Goal: Information Seeking & Learning: Learn about a topic

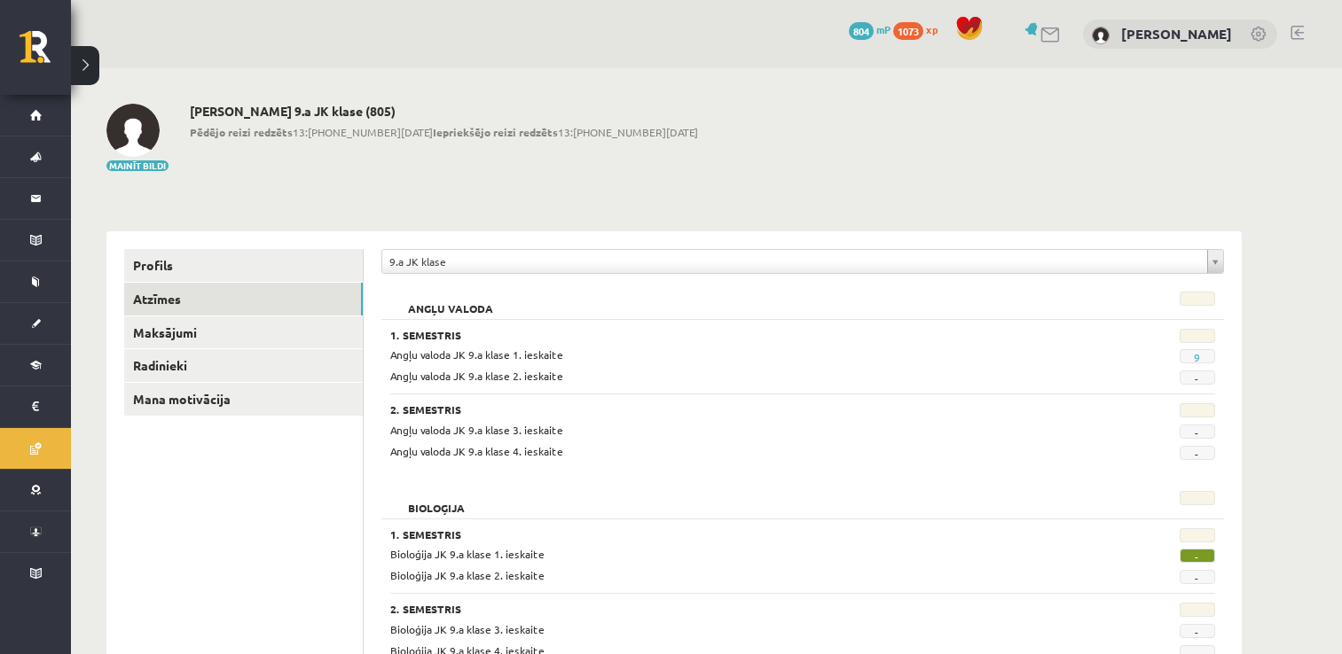
scroll to position [599, 0]
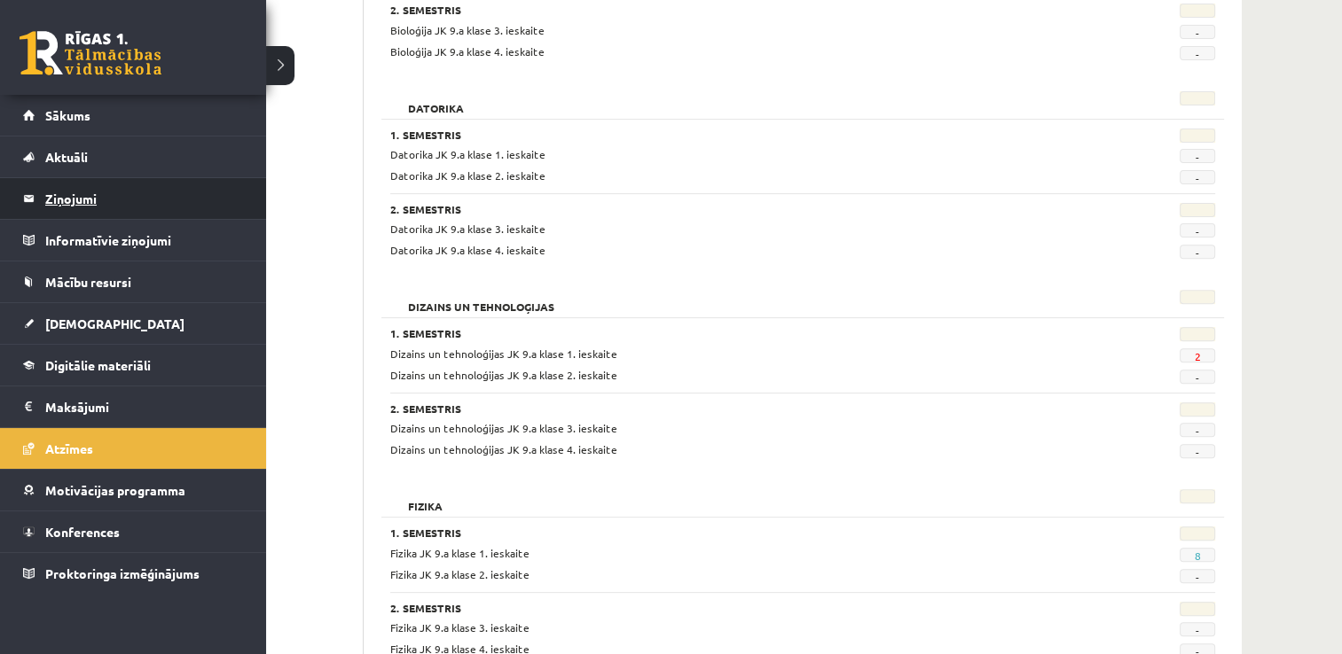
click at [57, 192] on legend "Ziņojumi 2" at bounding box center [144, 198] width 199 height 41
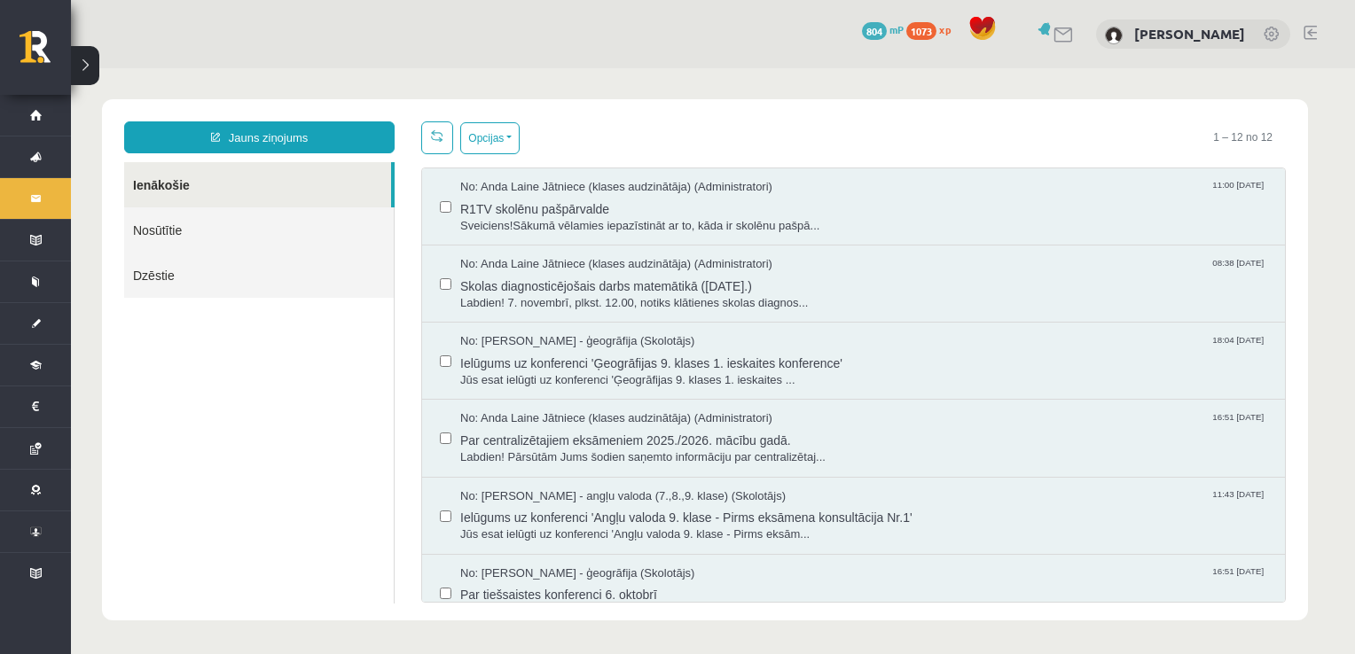
click at [228, 225] on link "Nosūtītie" at bounding box center [259, 230] width 270 height 45
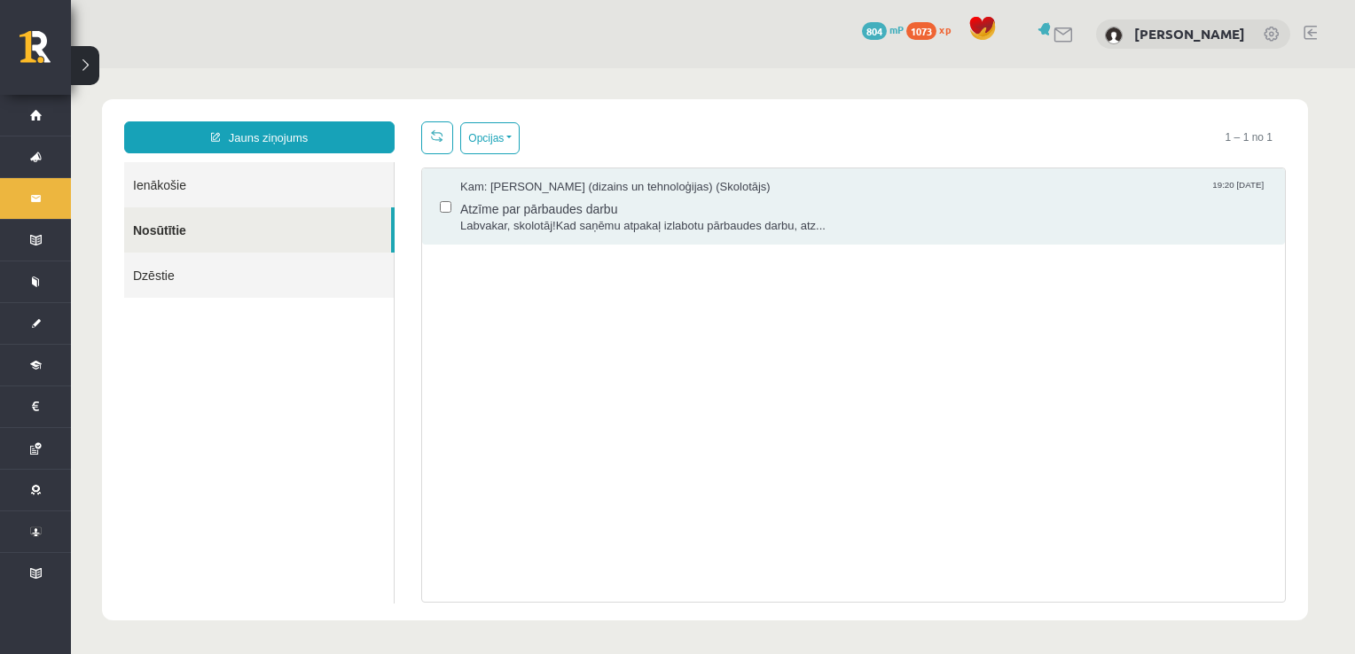
click at [220, 193] on link "Ienākošie" at bounding box center [259, 184] width 270 height 45
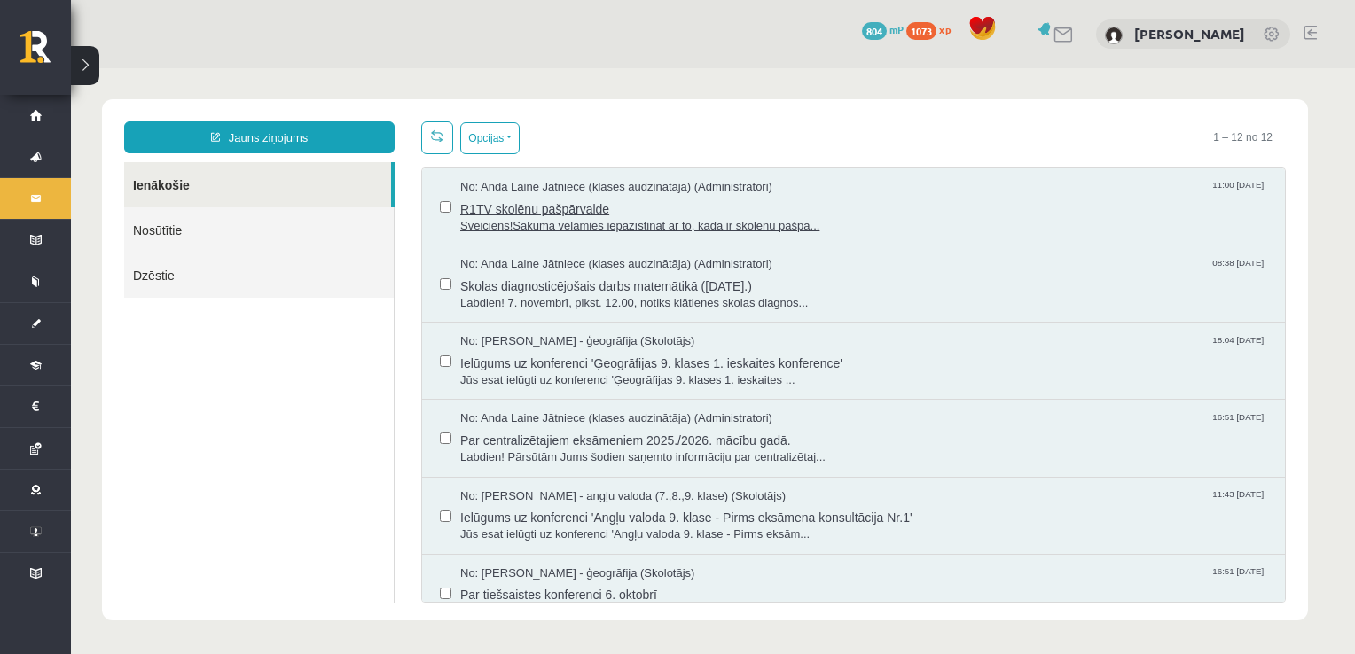
click at [620, 211] on span "R1TV skolēnu pašpārvalde" at bounding box center [863, 207] width 807 height 22
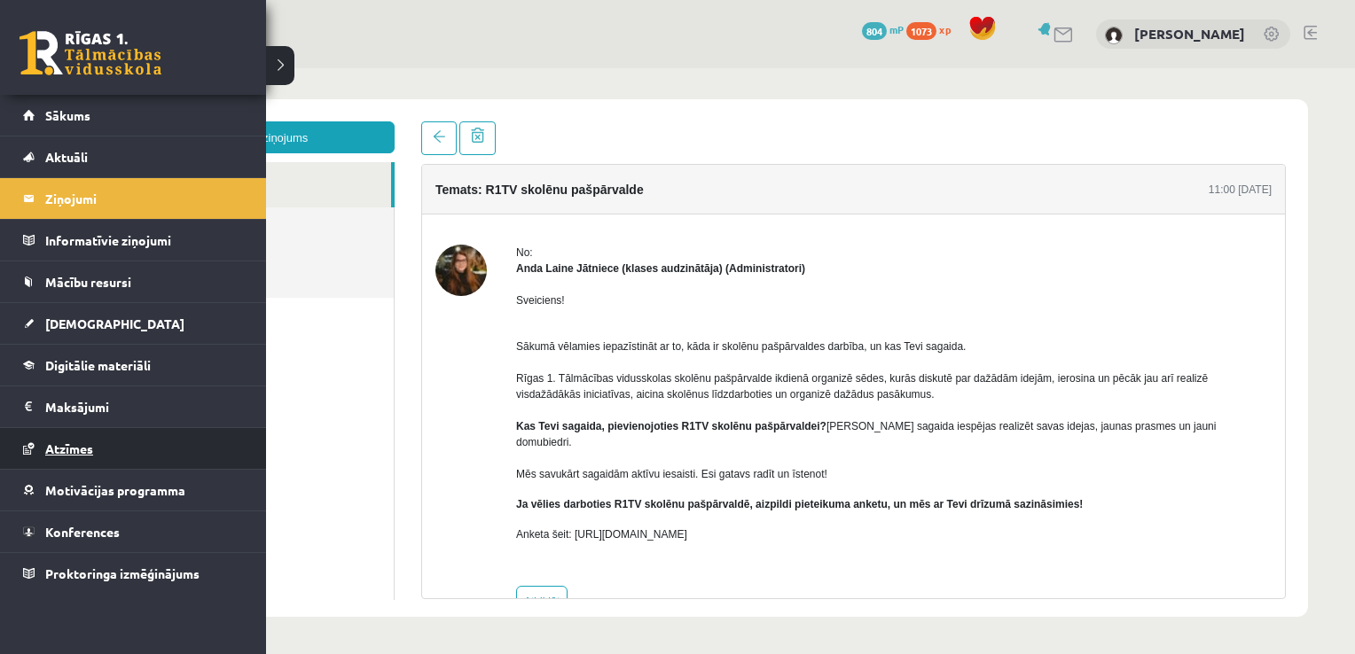
click at [76, 454] on link "Atzīmes" at bounding box center [133, 448] width 221 height 41
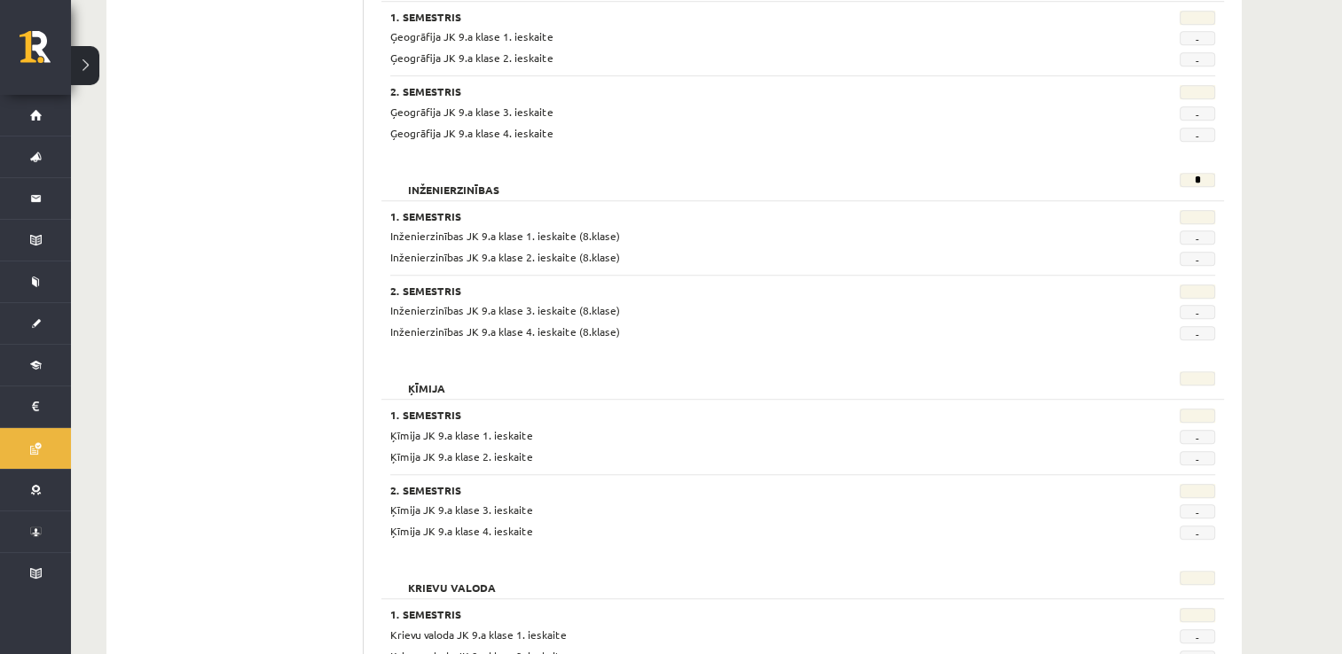
scroll to position [1313, 0]
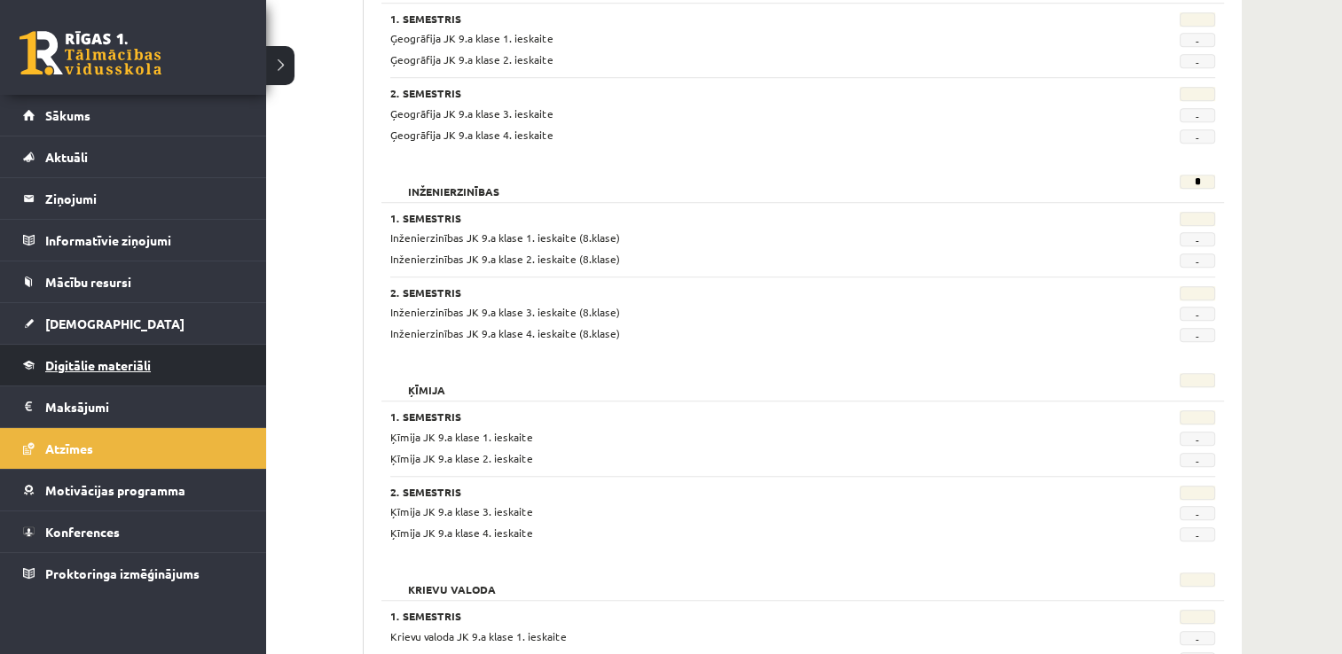
click at [129, 367] on span "Digitālie materiāli" at bounding box center [98, 365] width 106 height 16
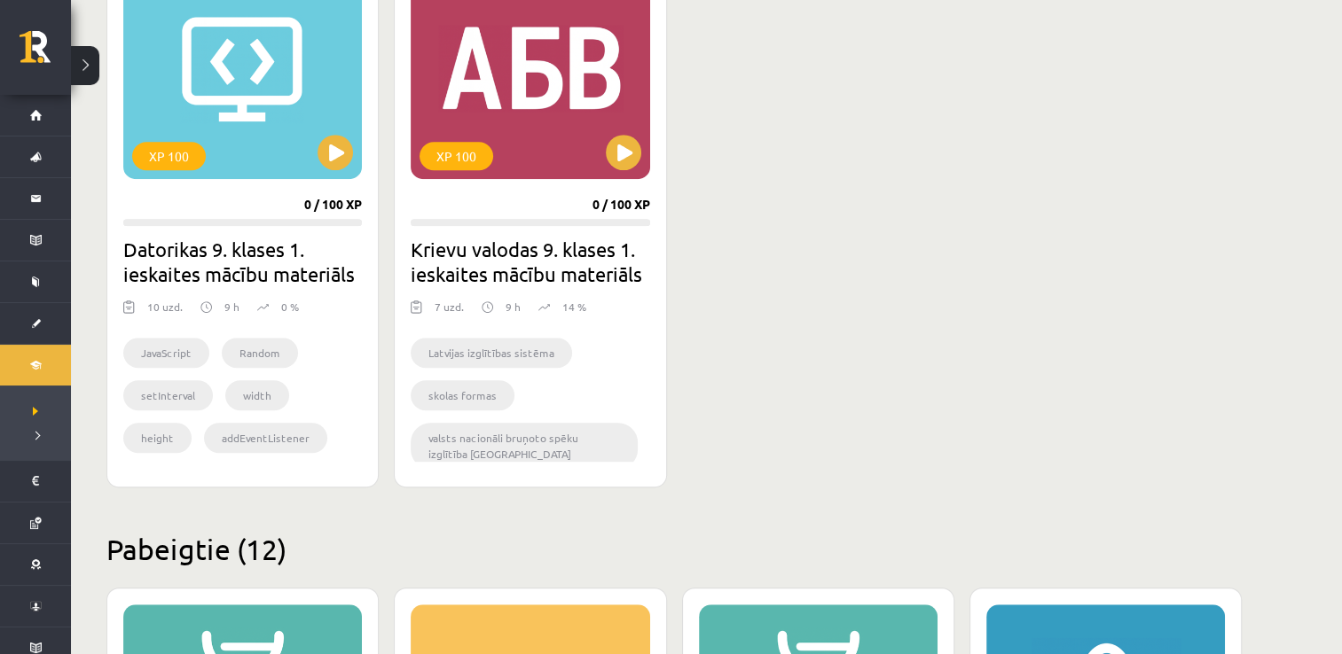
scroll to position [1121, 0]
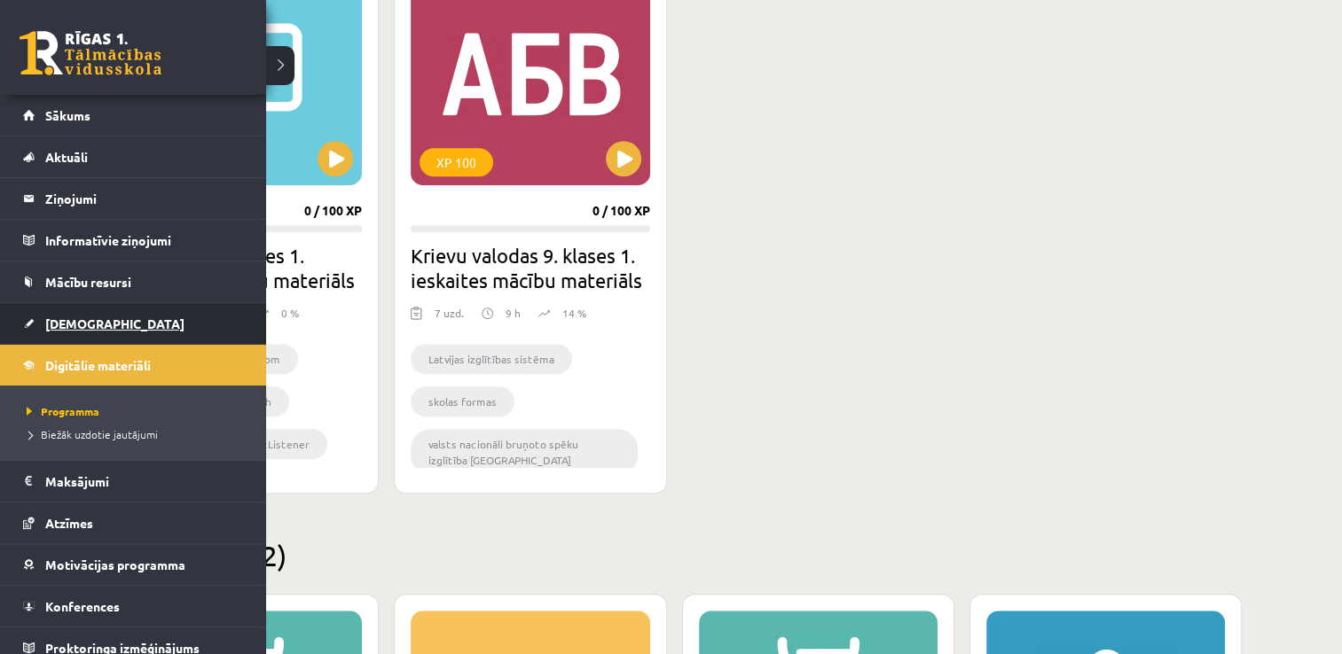
click at [90, 330] on link "[DEMOGRAPHIC_DATA]" at bounding box center [133, 323] width 221 height 41
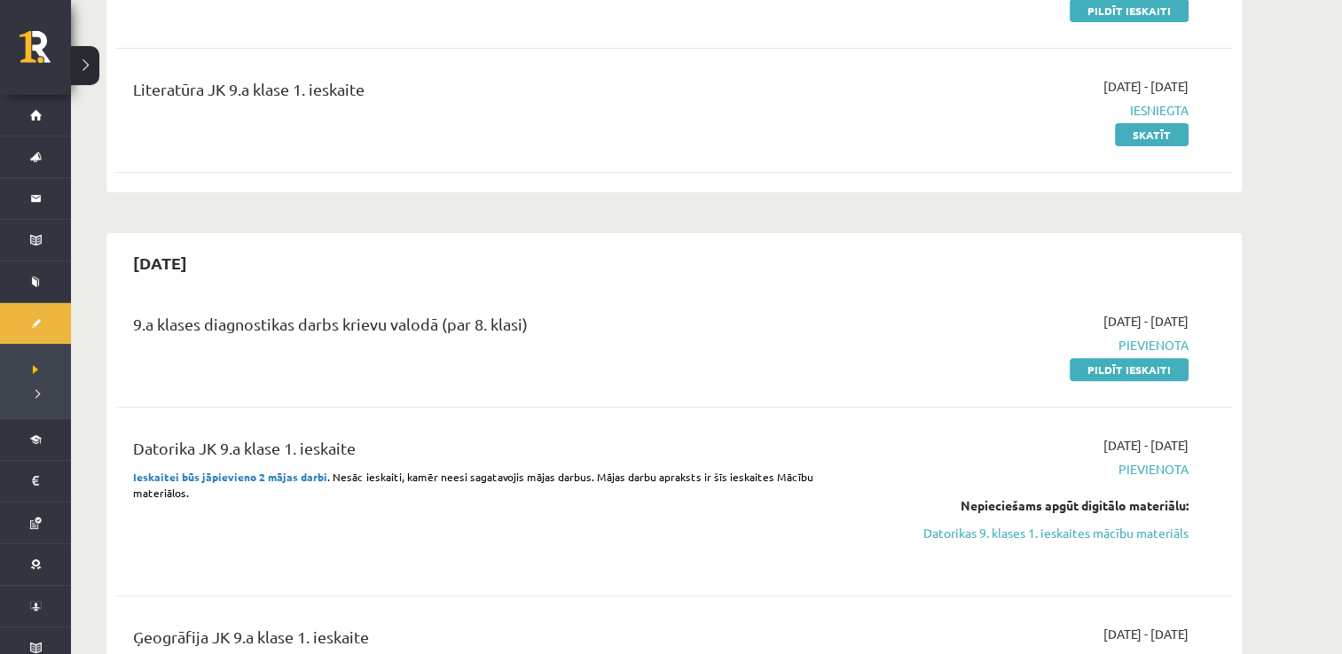
scroll to position [537, 0]
drag, startPoint x: 1171, startPoint y: 529, endPoint x: 778, endPoint y: 69, distance: 604.4
click at [1171, 529] on link "Datorikas 9. klases 1. ieskaites mācību materiāls" at bounding box center [1021, 531] width 334 height 19
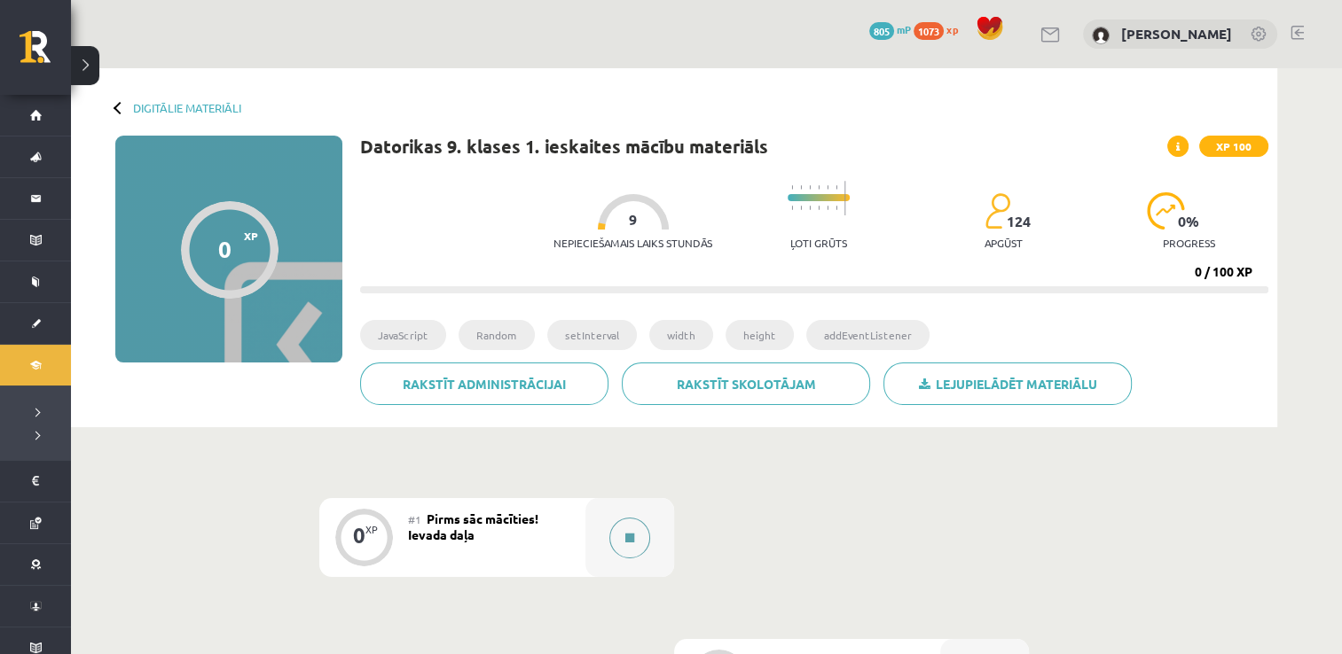
click at [621, 538] on button at bounding box center [629, 538] width 41 height 41
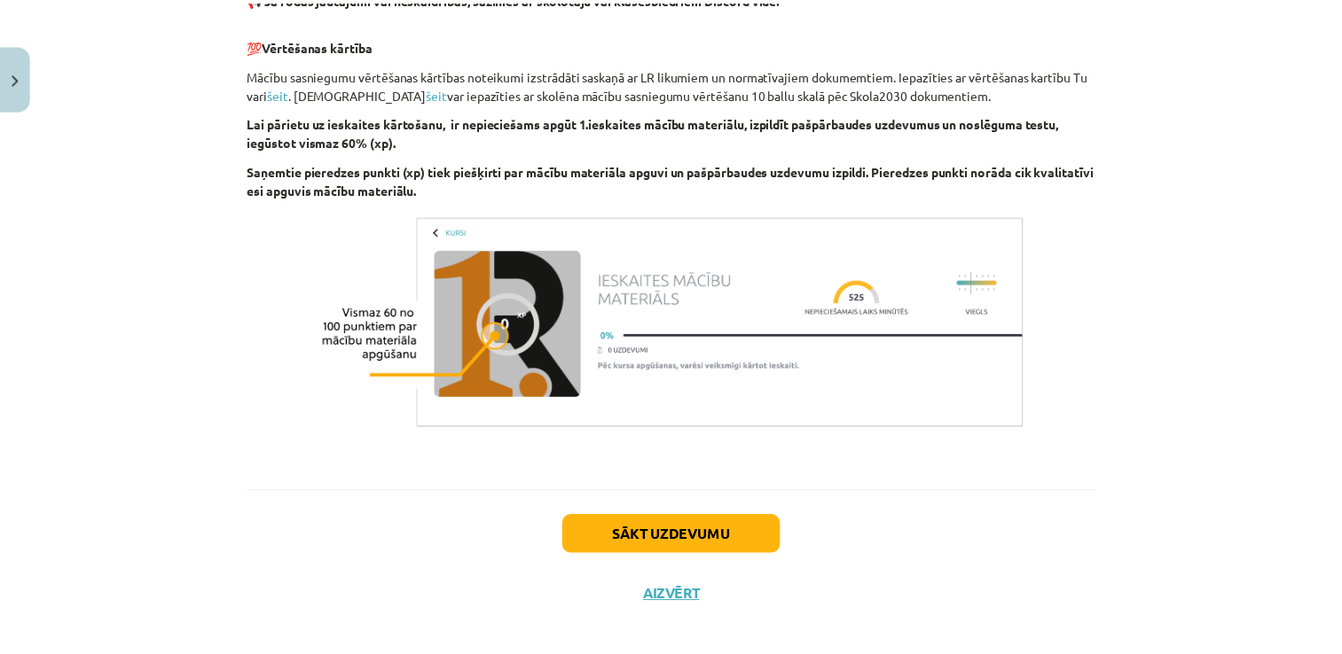
scroll to position [1121, 0]
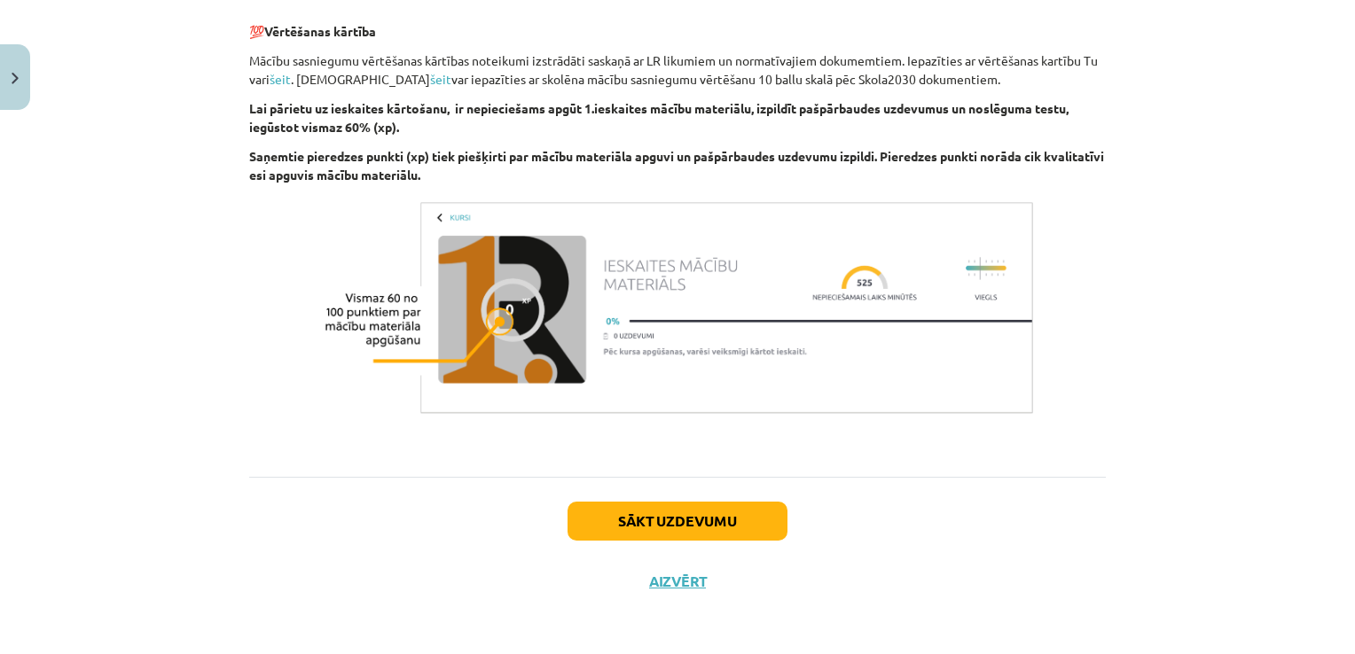
click at [39, 103] on div "Mācību tēma: Datorikas 9. klases 1. ieskaites mācību materiāls #1 Pirms sāc māc…" at bounding box center [677, 327] width 1355 height 654
click at [21, 98] on button "Close" at bounding box center [15, 77] width 30 height 66
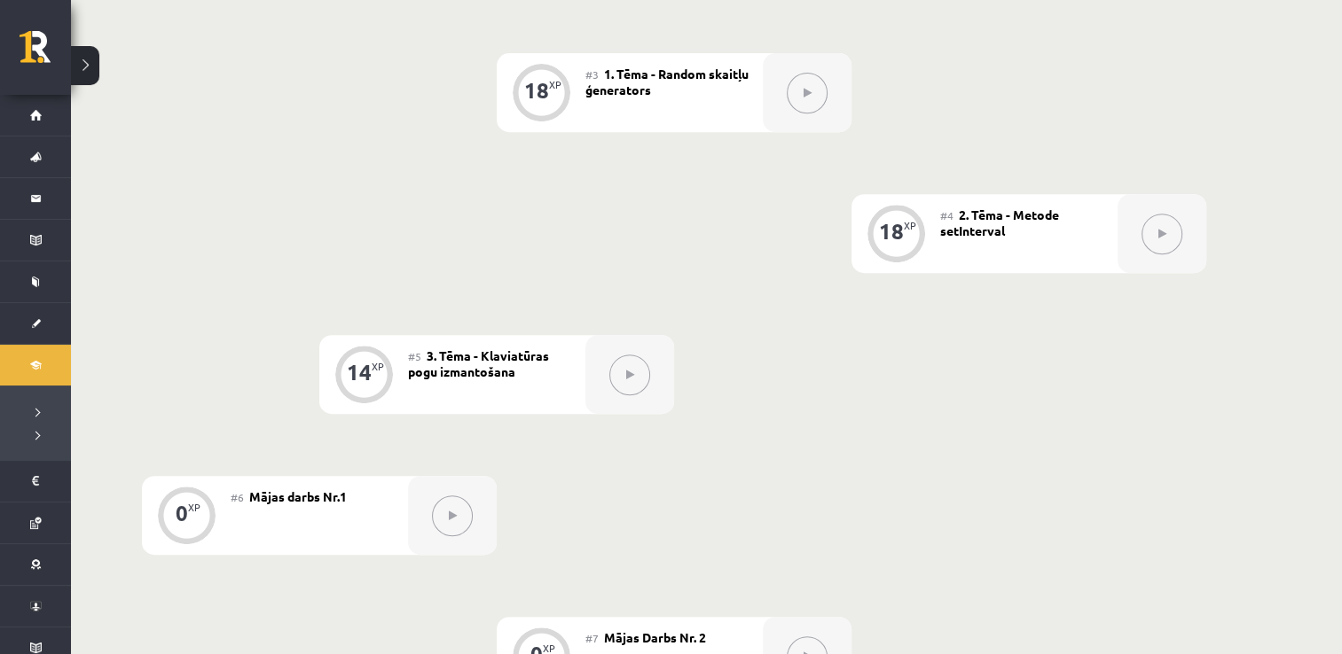
scroll to position [727, 0]
click at [411, 549] on div at bounding box center [452, 515] width 89 height 79
click at [453, 521] on button at bounding box center [452, 516] width 41 height 41
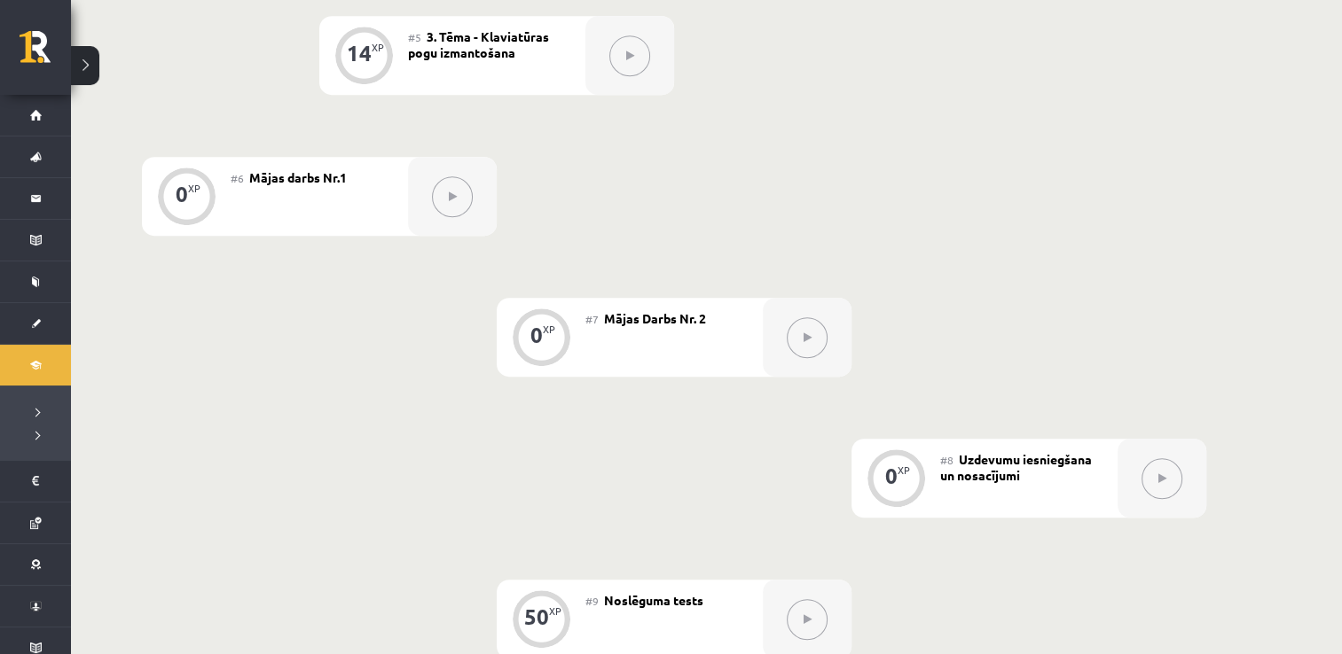
scroll to position [1057, 0]
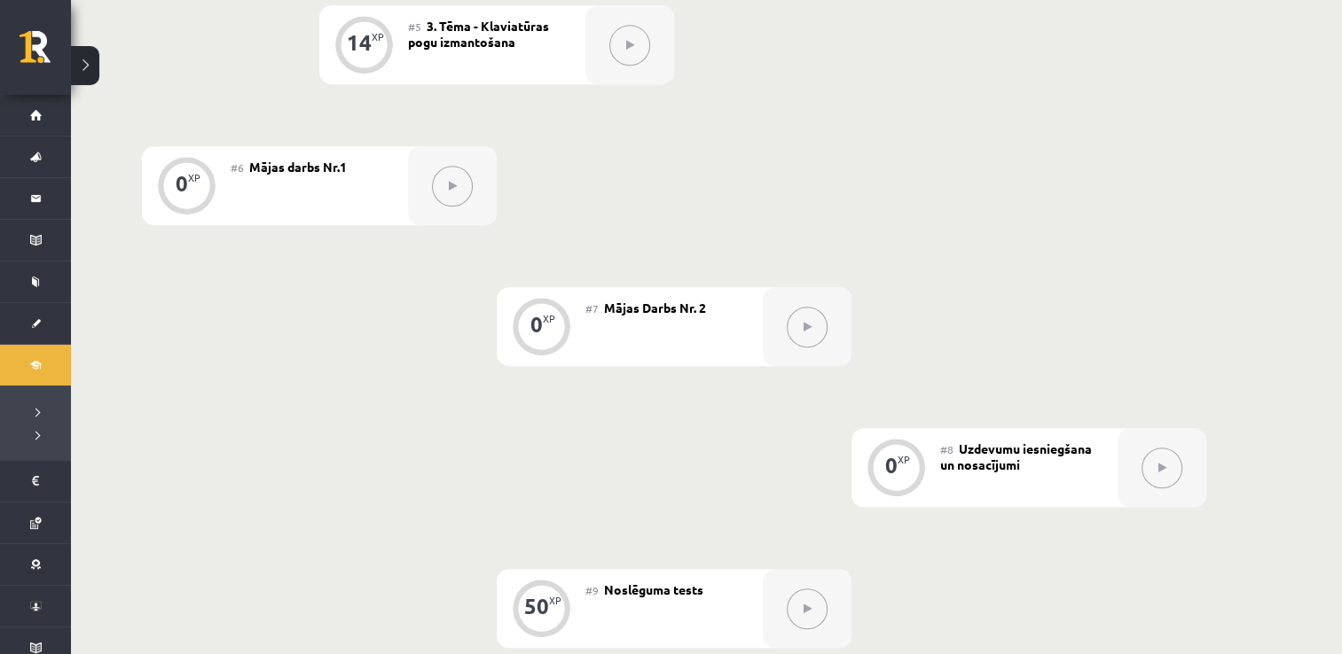
click at [814, 329] on button at bounding box center [807, 327] width 41 height 41
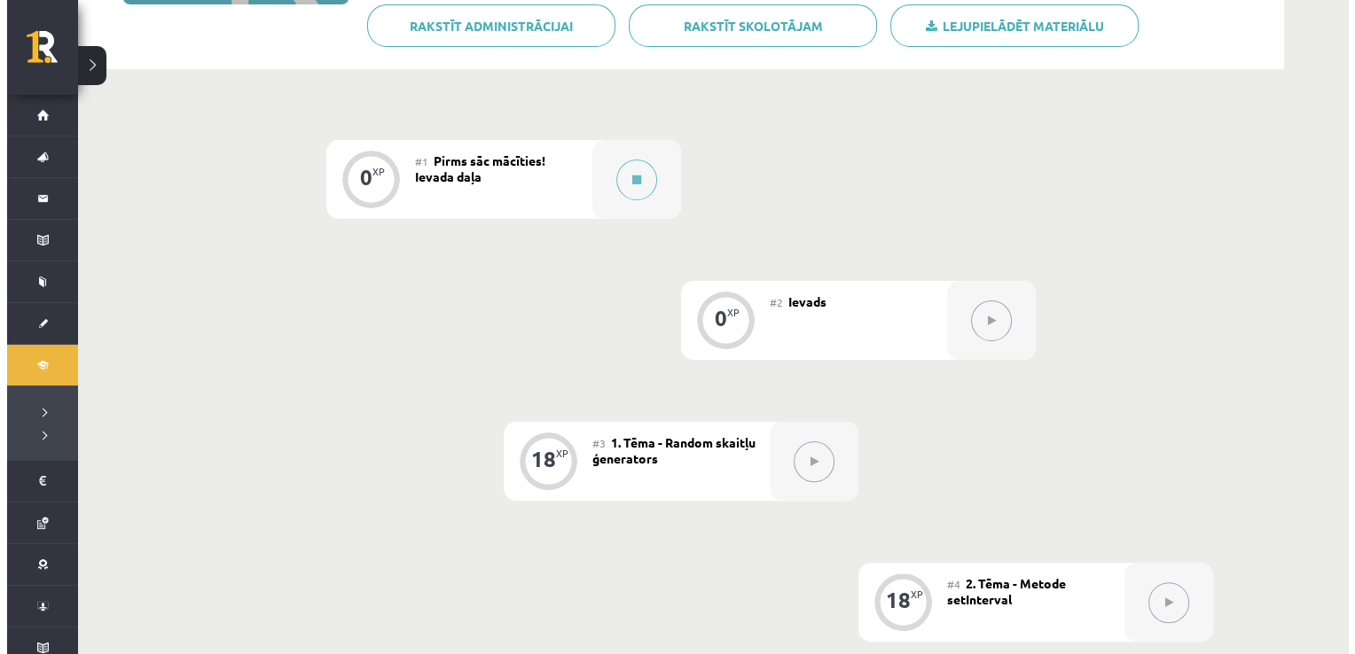
scroll to position [358, 0]
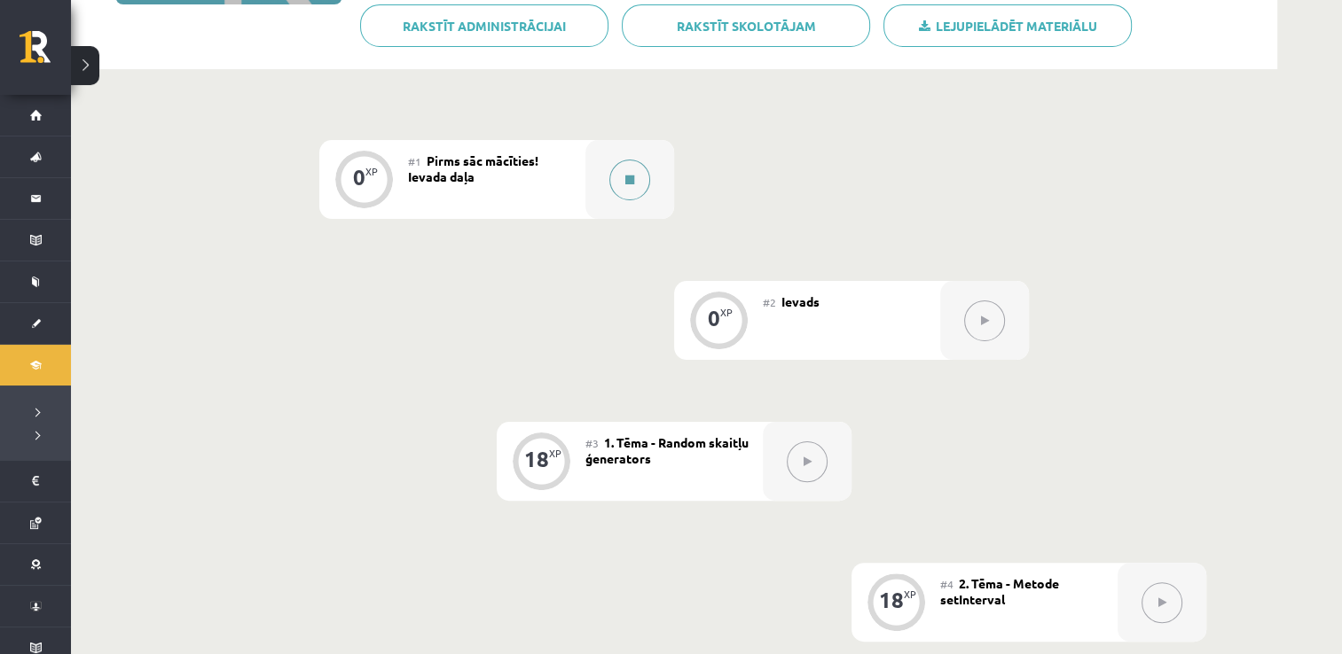
click at [642, 165] on button at bounding box center [629, 180] width 41 height 41
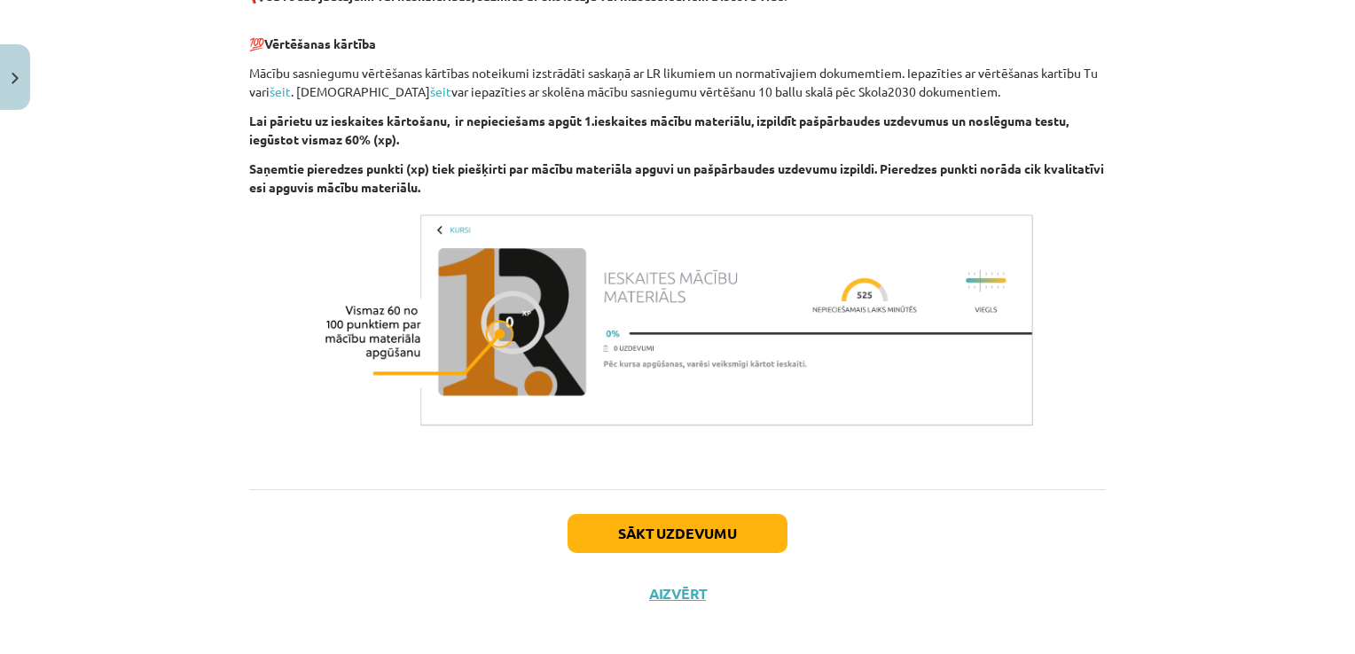
scroll to position [1121, 0]
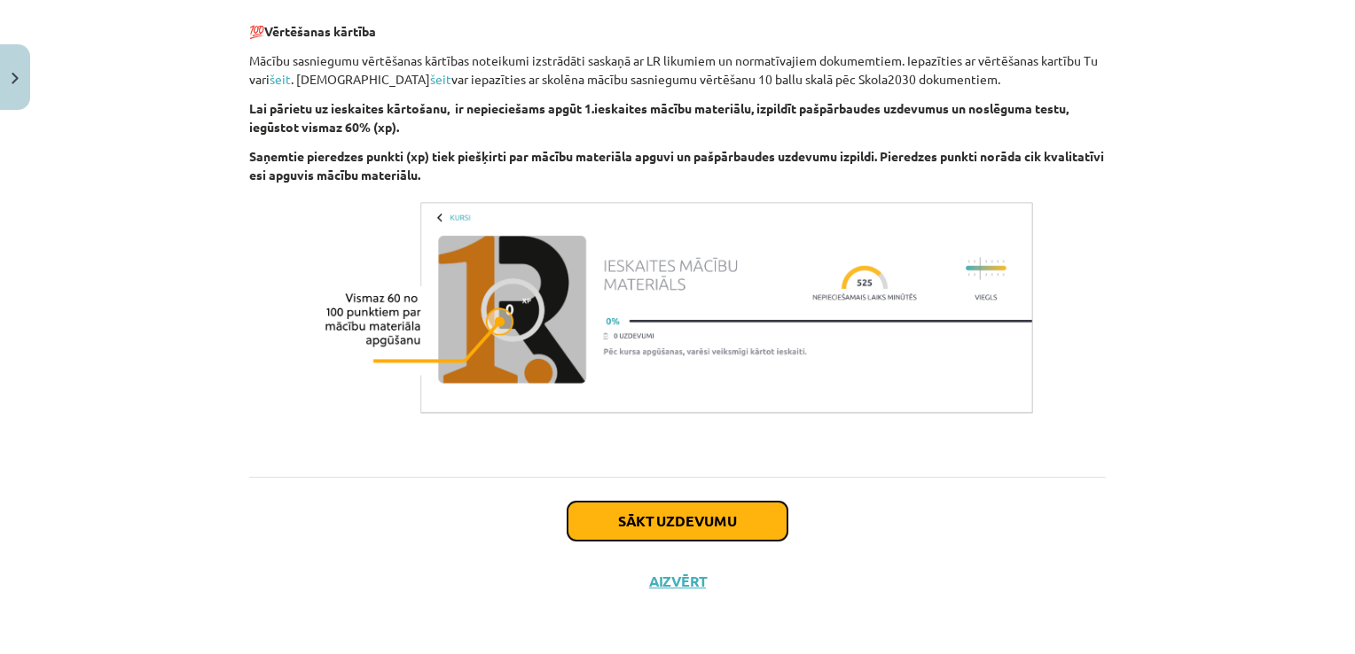
click at [578, 513] on button "Sākt uzdevumu" at bounding box center [678, 521] width 220 height 39
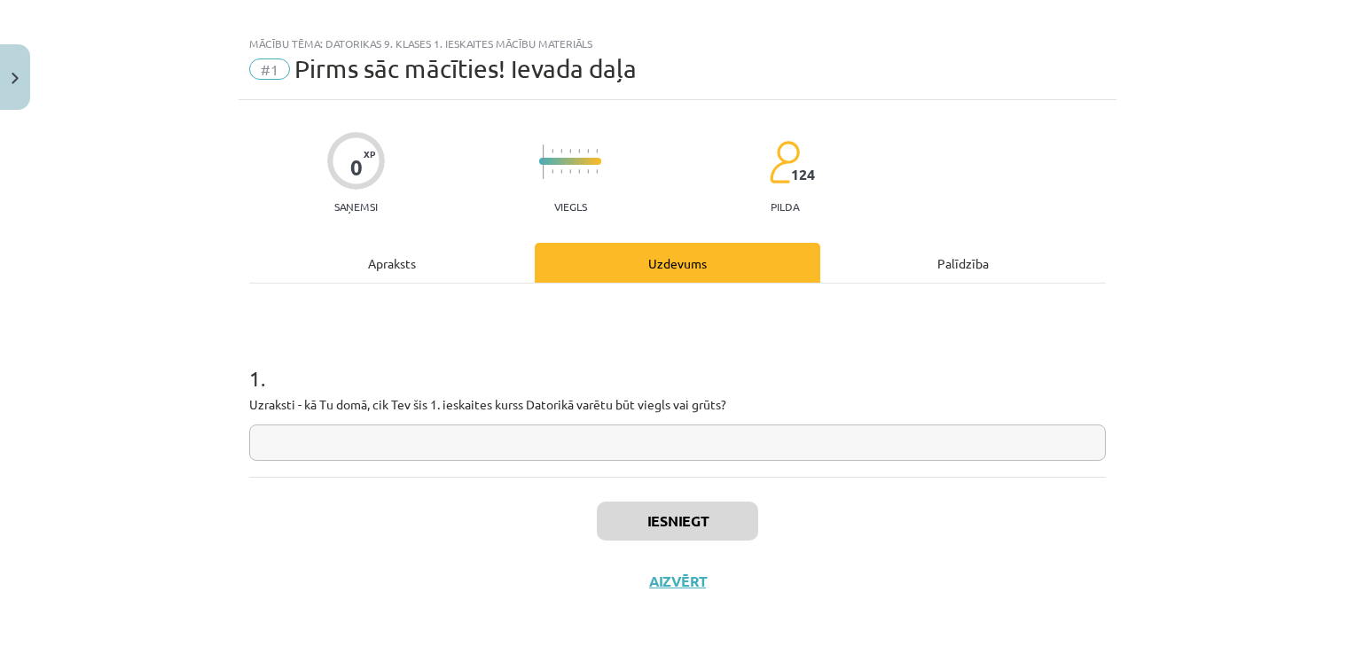
click at [601, 445] on input "text" at bounding box center [677, 443] width 857 height 36
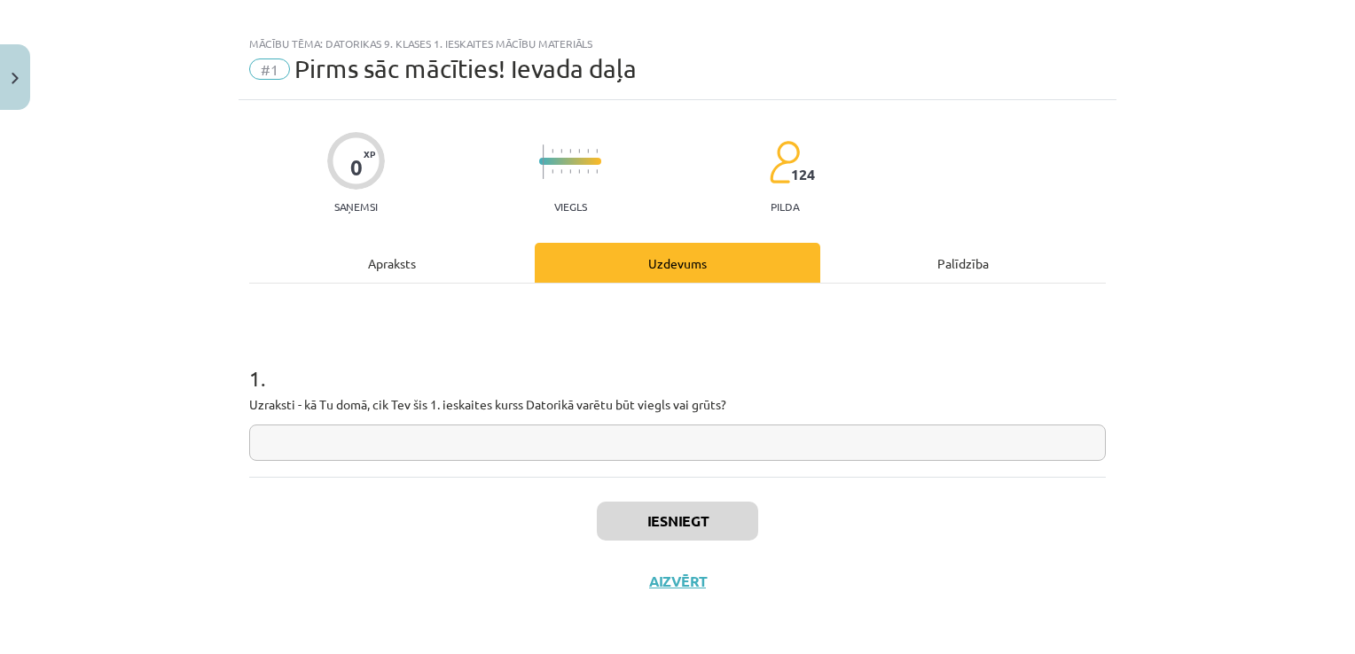
click at [601, 445] on input "text" at bounding box center [677, 443] width 857 height 36
click at [623, 470] on div "1 . Uzraksti - kā Tu domā, cik Tev šis 1. ieskaites kurss Datorikā varētu būt v…" at bounding box center [677, 380] width 857 height 193
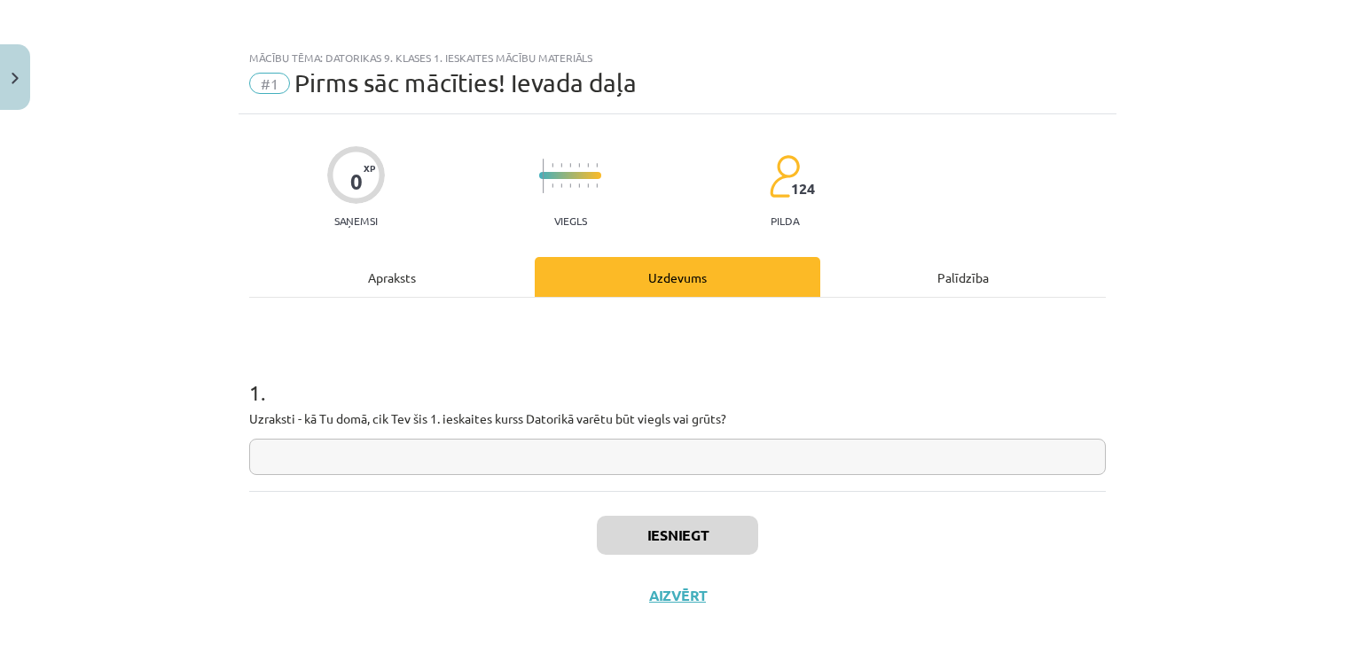
drag, startPoint x: 623, startPoint y: 466, endPoint x: 636, endPoint y: 466, distance: 13.3
click at [636, 466] on input "text" at bounding box center [677, 457] width 857 height 36
drag, startPoint x: 636, startPoint y: 466, endPoint x: 649, endPoint y: 505, distance: 42.1
click at [649, 505] on div "0 XP Saņemsi Viegls 124 pilda Apraksts Uzdevums Palīdzība 1 . Uzraksti - kā Tu …" at bounding box center [678, 370] width 878 height 512
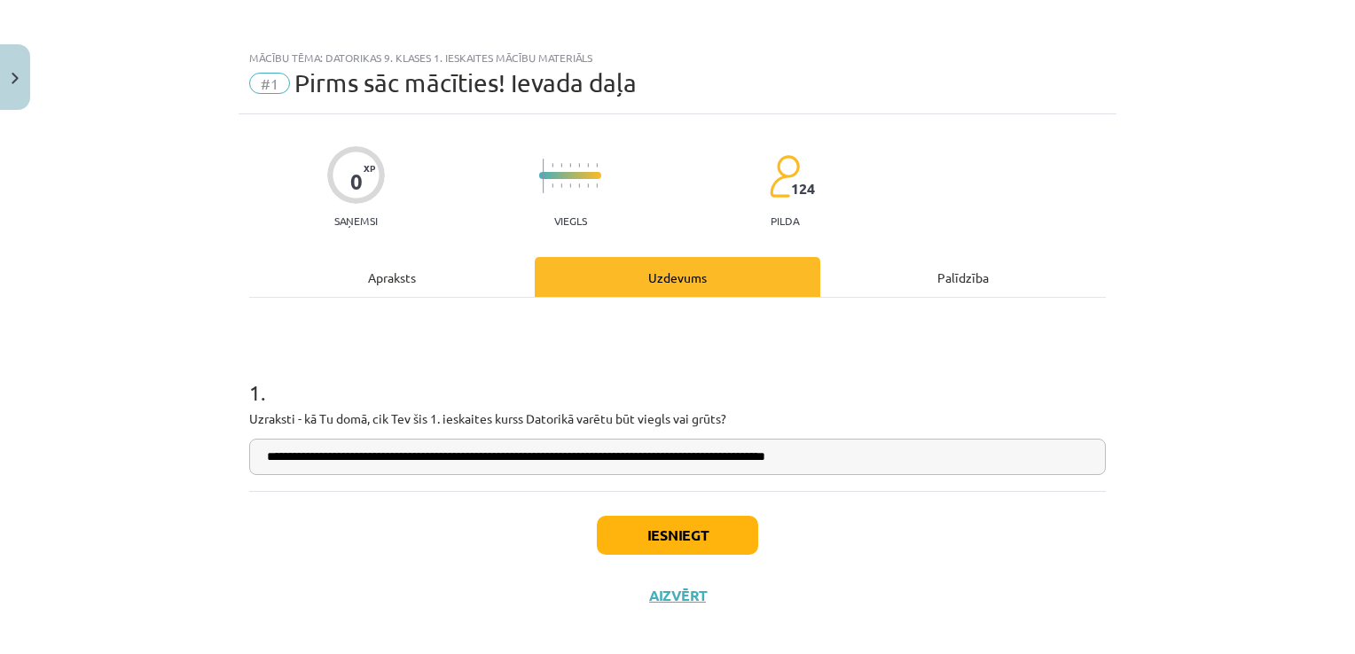
click at [408, 456] on input "**********" at bounding box center [677, 457] width 857 height 36
click at [592, 454] on input "**********" at bounding box center [677, 457] width 857 height 36
drag, startPoint x: 596, startPoint y: 455, endPoint x: 513, endPoint y: 337, distance: 144.4
click at [513, 337] on div "**********" at bounding box center [677, 394] width 857 height 193
click at [596, 455] on input "**********" at bounding box center [677, 457] width 857 height 36
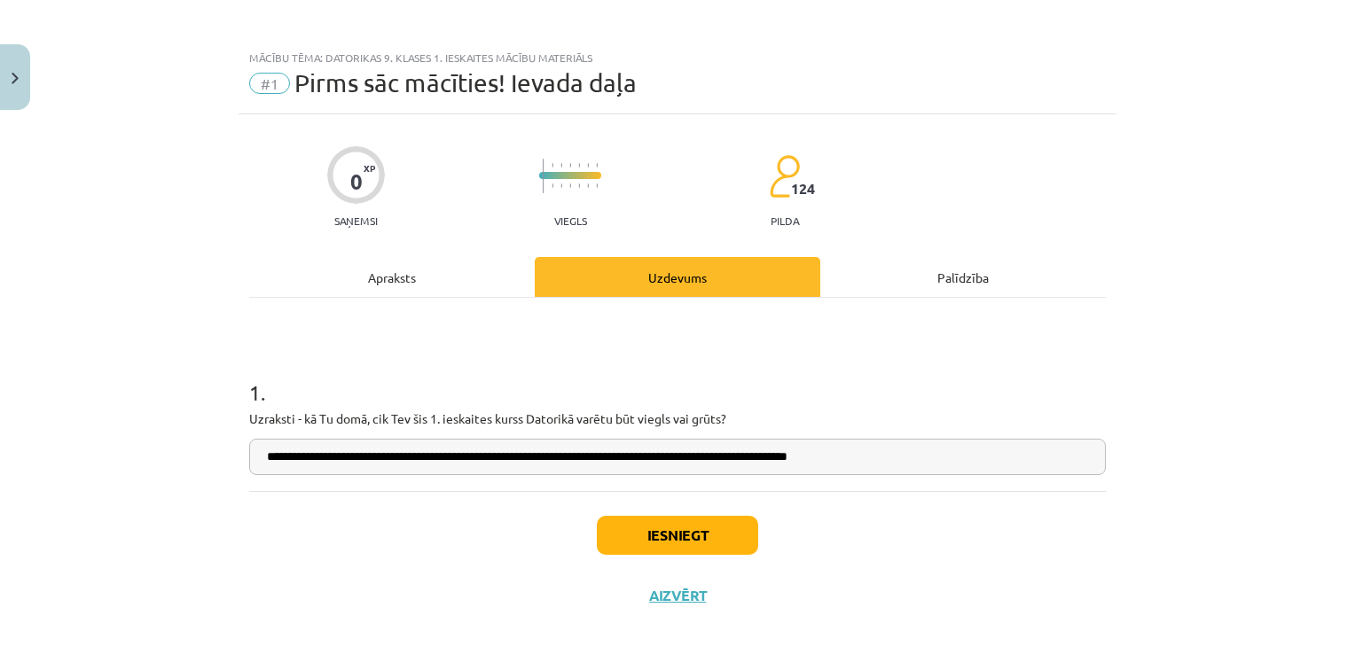
type input "**********"
click at [671, 545] on button "Iesniegt" at bounding box center [677, 535] width 161 height 39
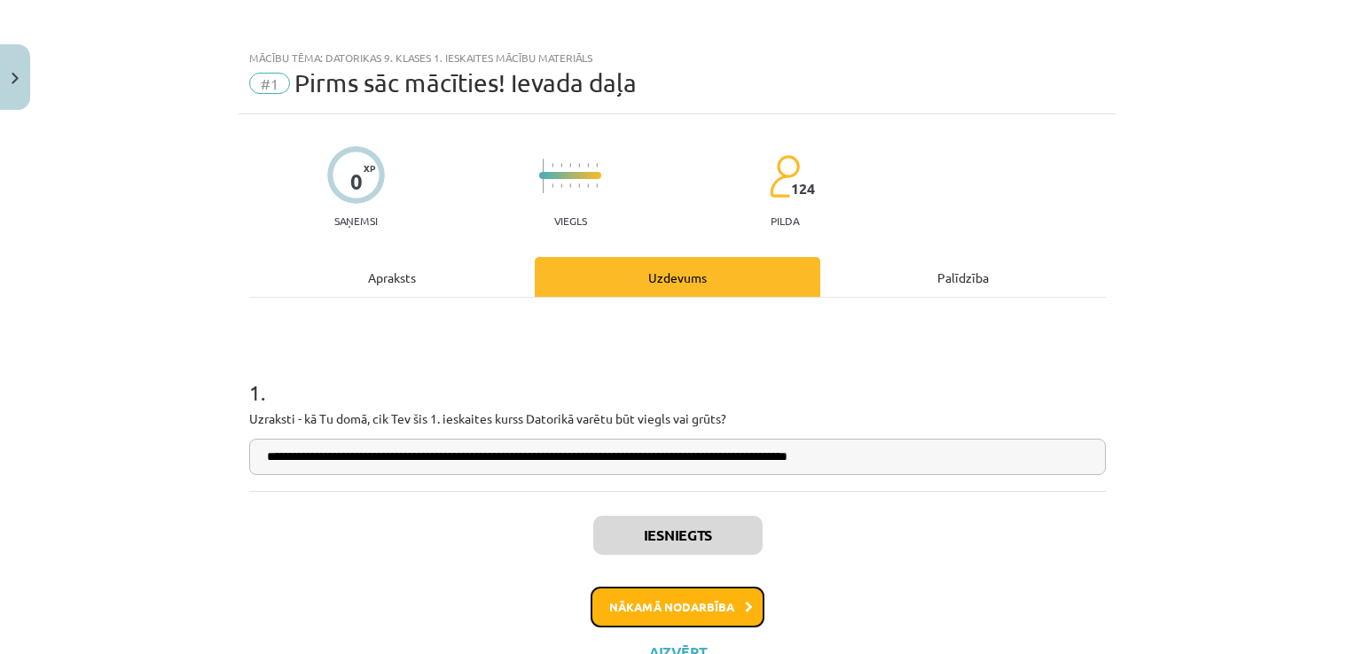
click at [710, 618] on button "Nākamā nodarbība" at bounding box center [678, 607] width 174 height 41
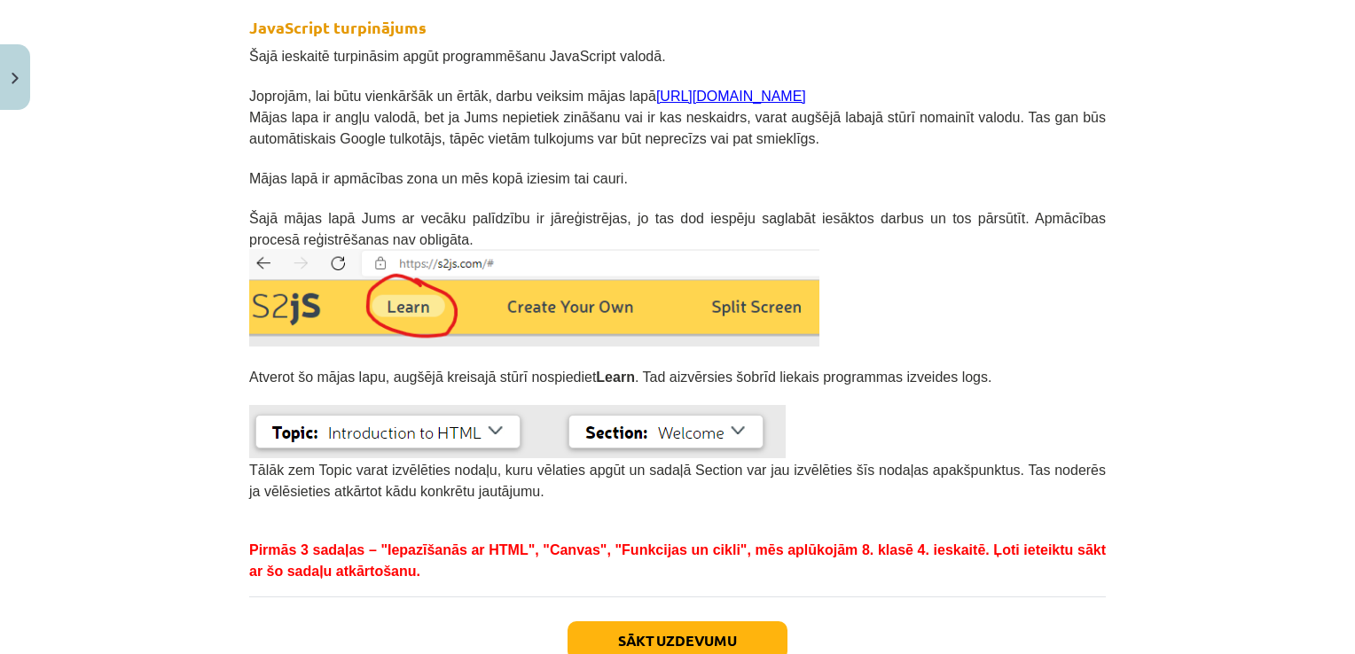
scroll to position [361, 0]
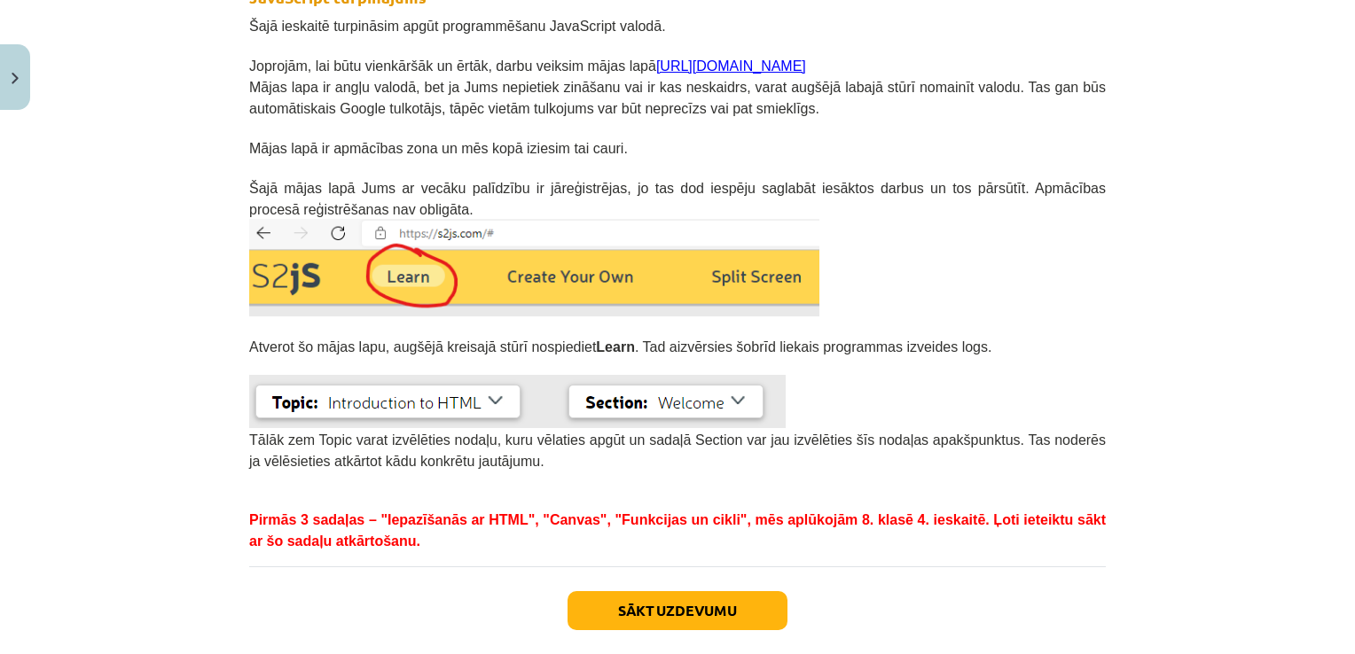
click at [567, 630] on div "Sākt uzdevumu Aizvērt" at bounding box center [677, 629] width 857 height 124
click at [599, 618] on button "Sākt uzdevumu" at bounding box center [678, 610] width 220 height 39
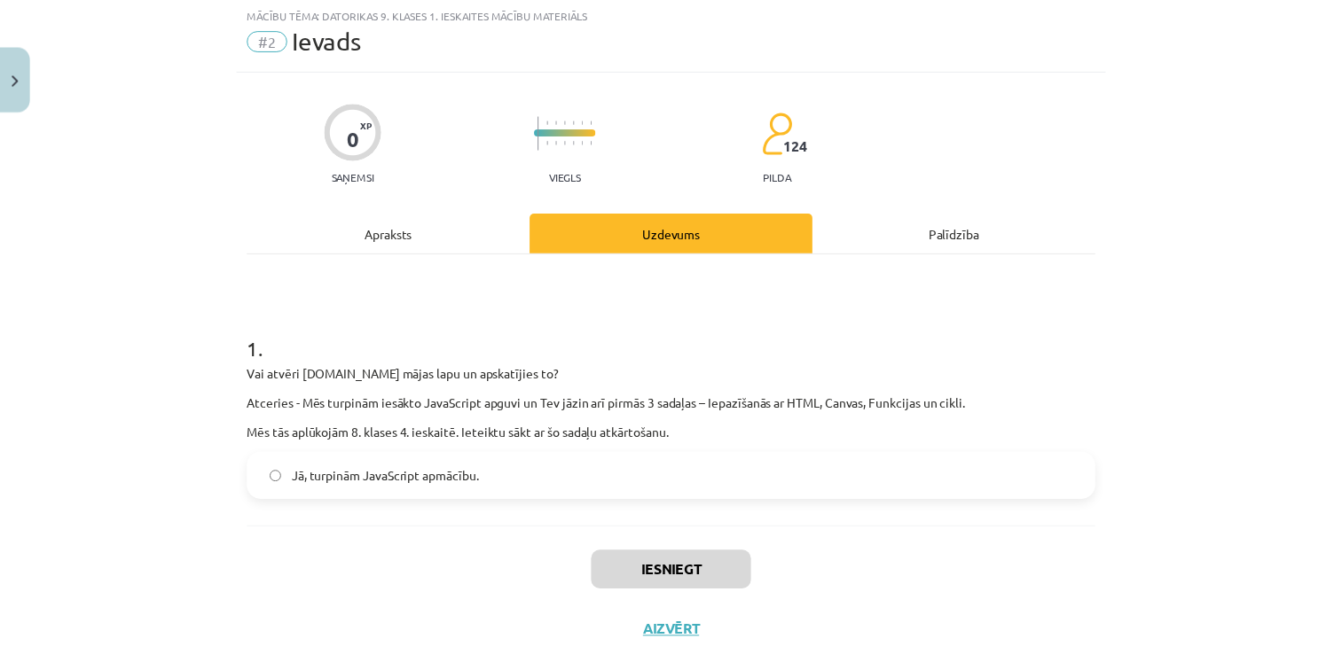
scroll to position [44, 0]
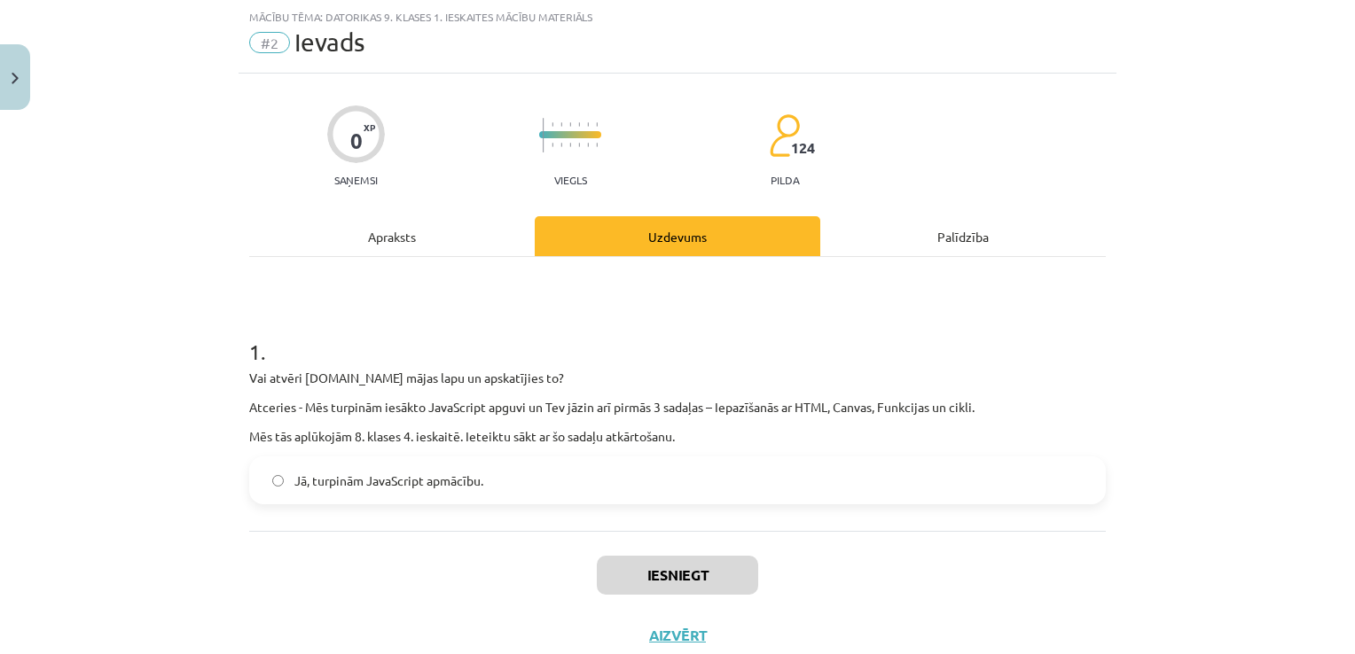
click at [451, 231] on div "Apraksts" at bounding box center [392, 236] width 286 height 40
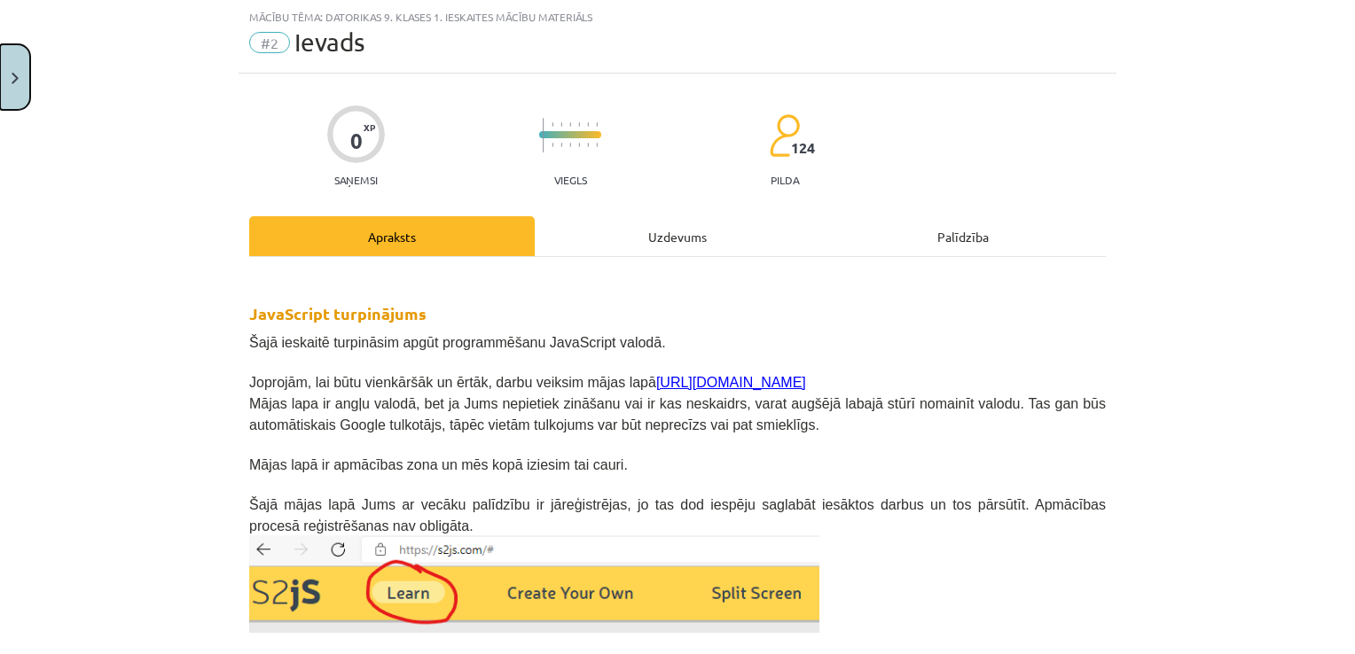
click at [3, 61] on button "Close" at bounding box center [15, 77] width 30 height 66
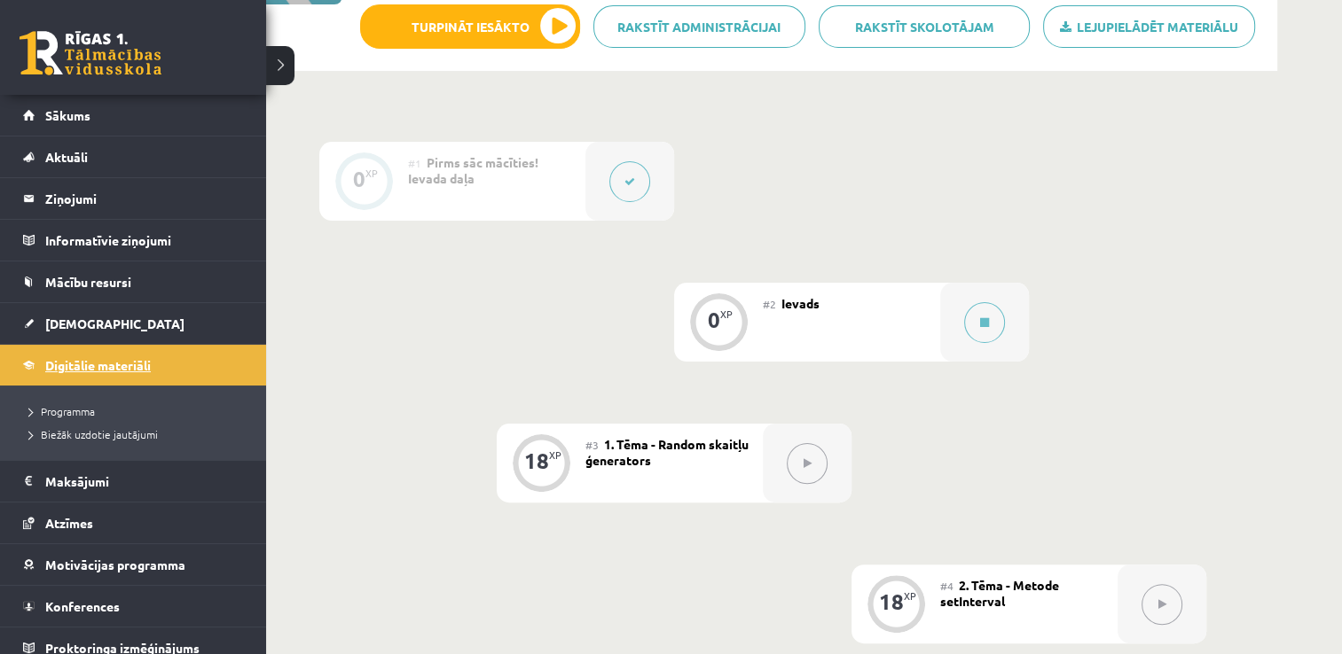
click at [80, 365] on span "Digitālie materiāli" at bounding box center [98, 365] width 106 height 16
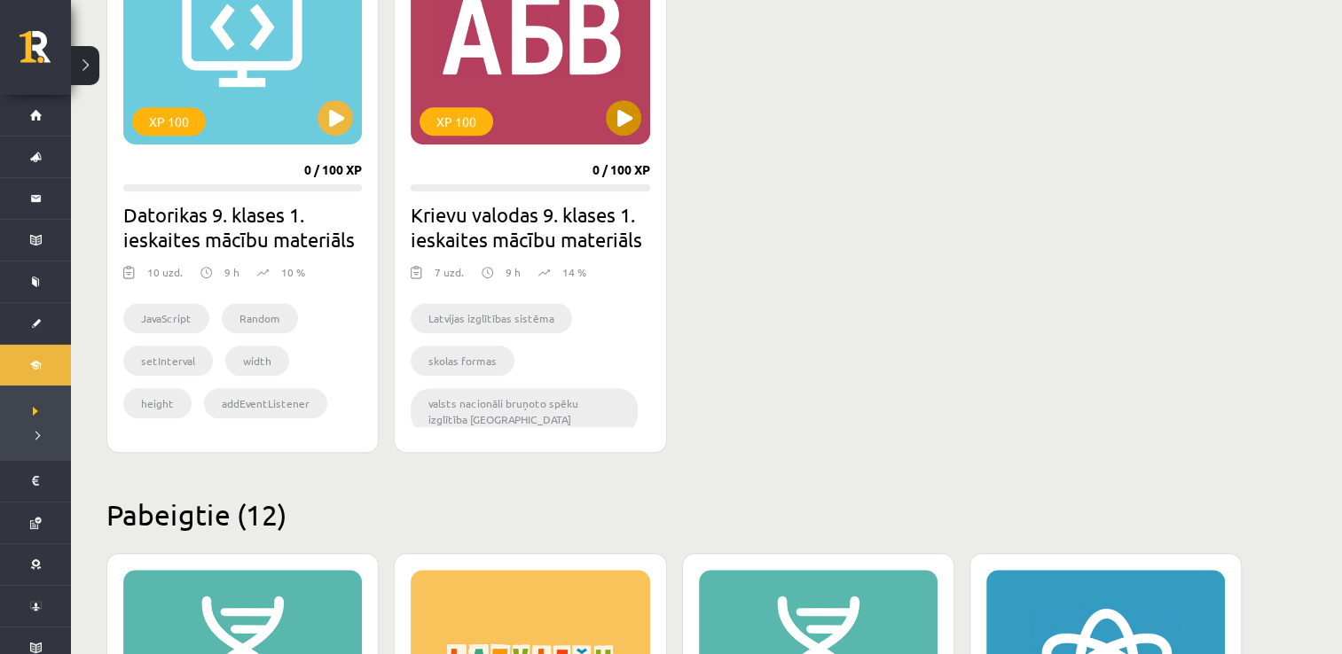
scroll to position [1160, 0]
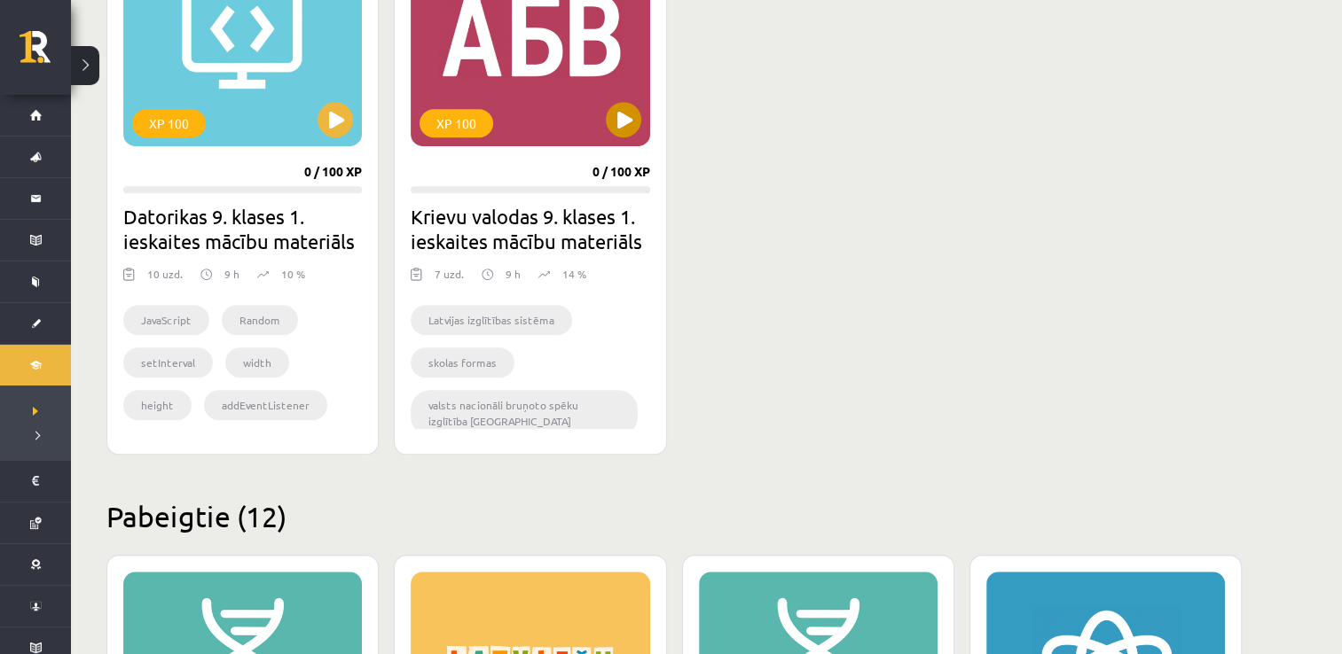
click at [600, 119] on div "XP 100" at bounding box center [530, 36] width 239 height 222
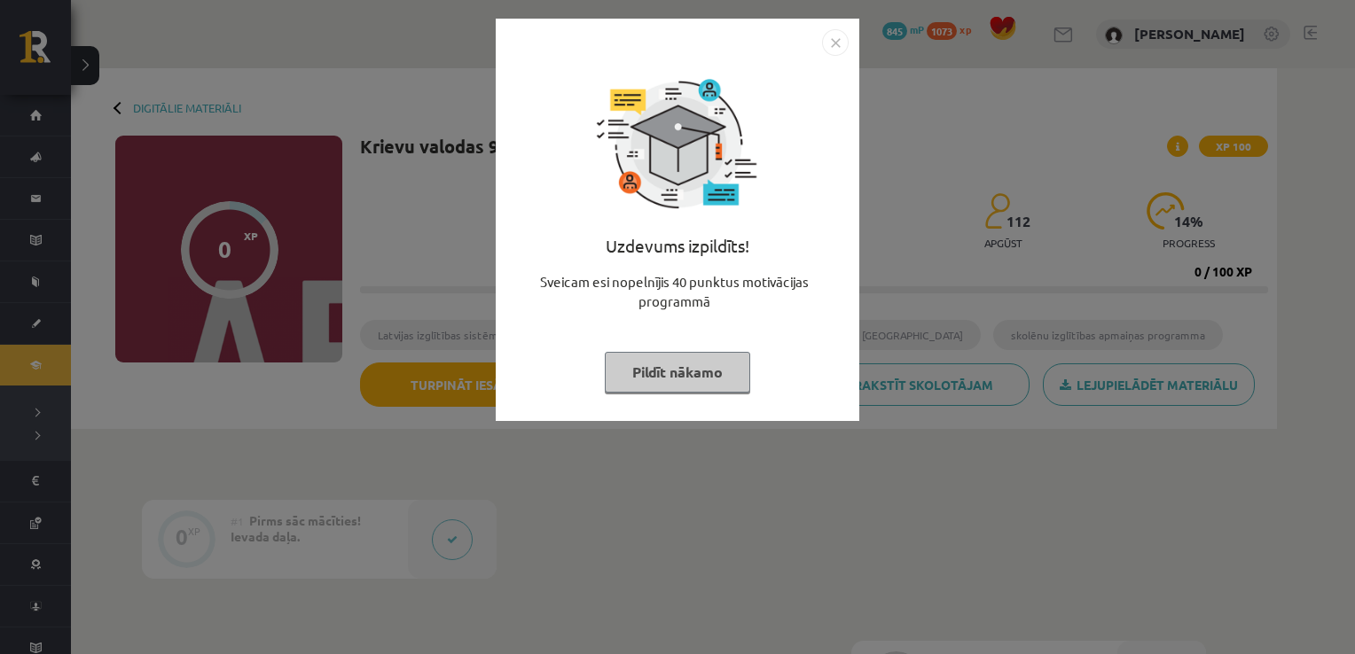
click at [669, 381] on button "Pildīt nākamo" at bounding box center [677, 372] width 145 height 41
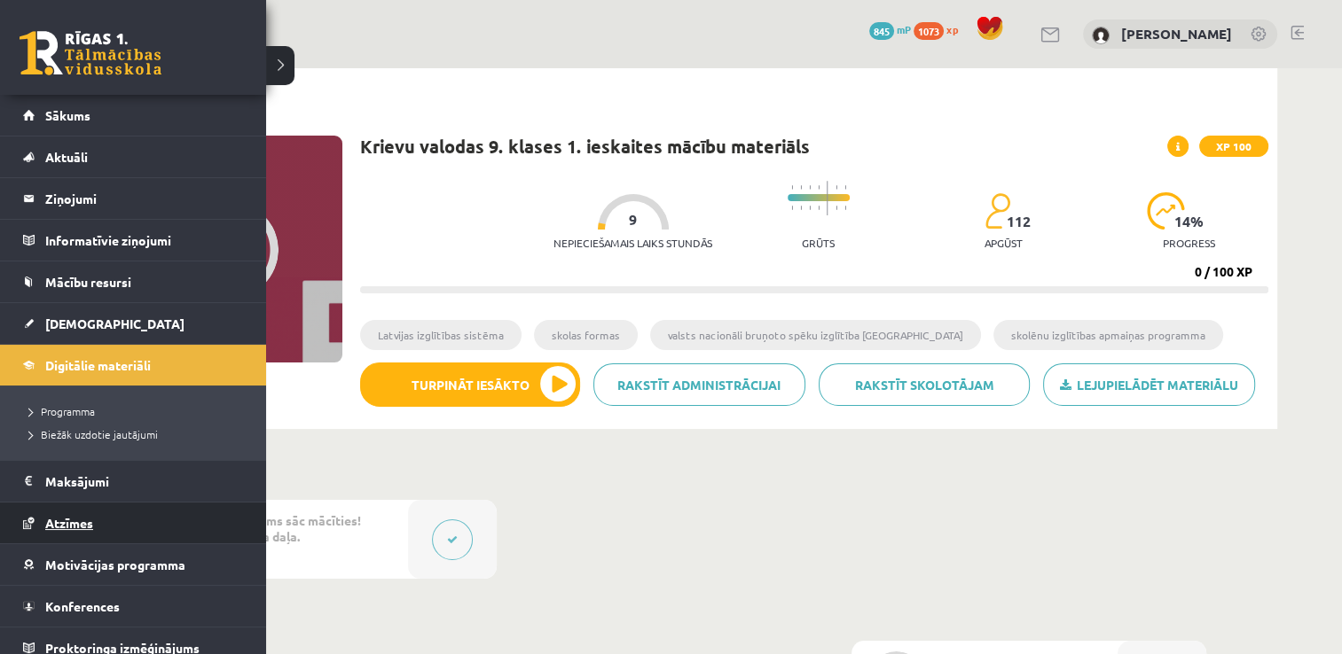
click at [74, 527] on span "Atzīmes" at bounding box center [69, 523] width 48 height 16
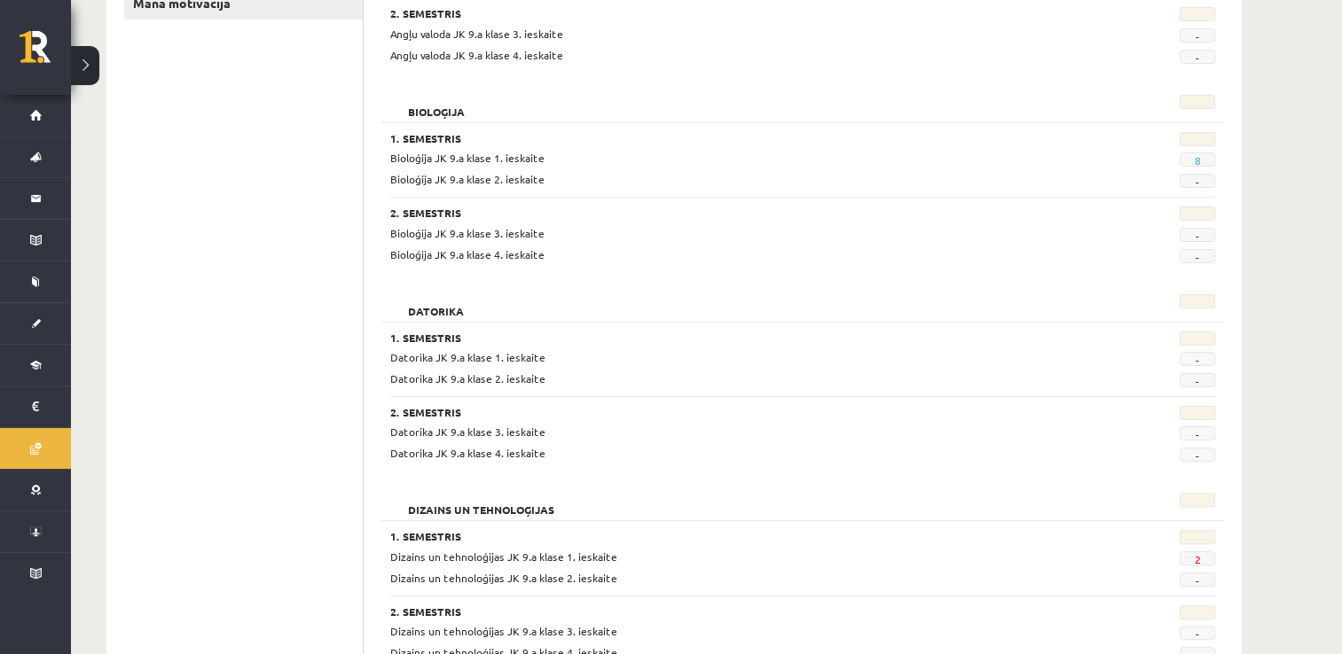
scroll to position [388, 0]
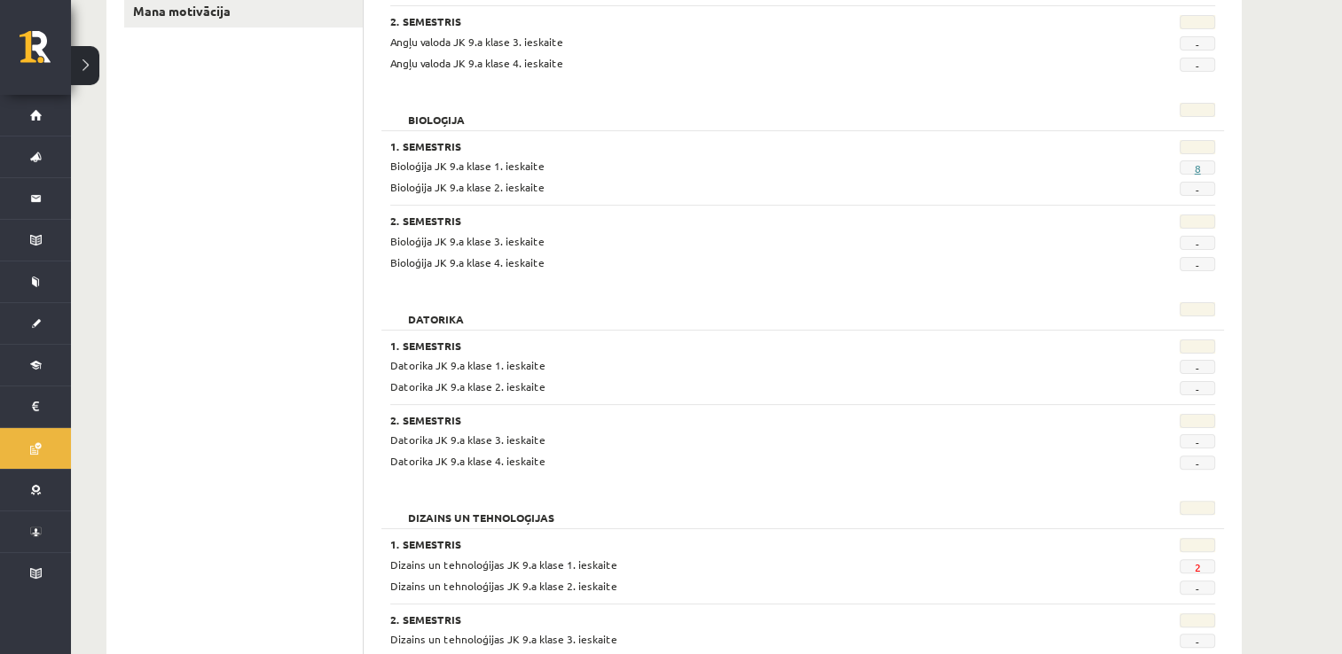
click at [1195, 170] on link "8" at bounding box center [1197, 168] width 6 height 14
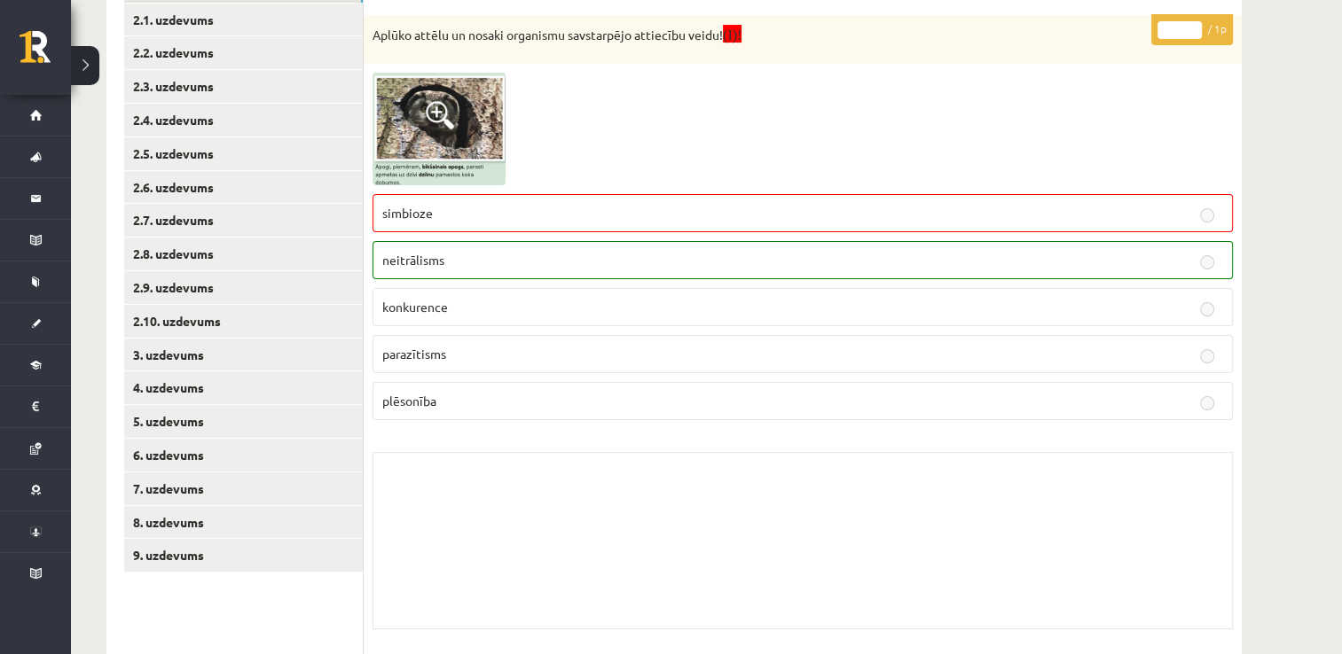
scroll to position [258, 0]
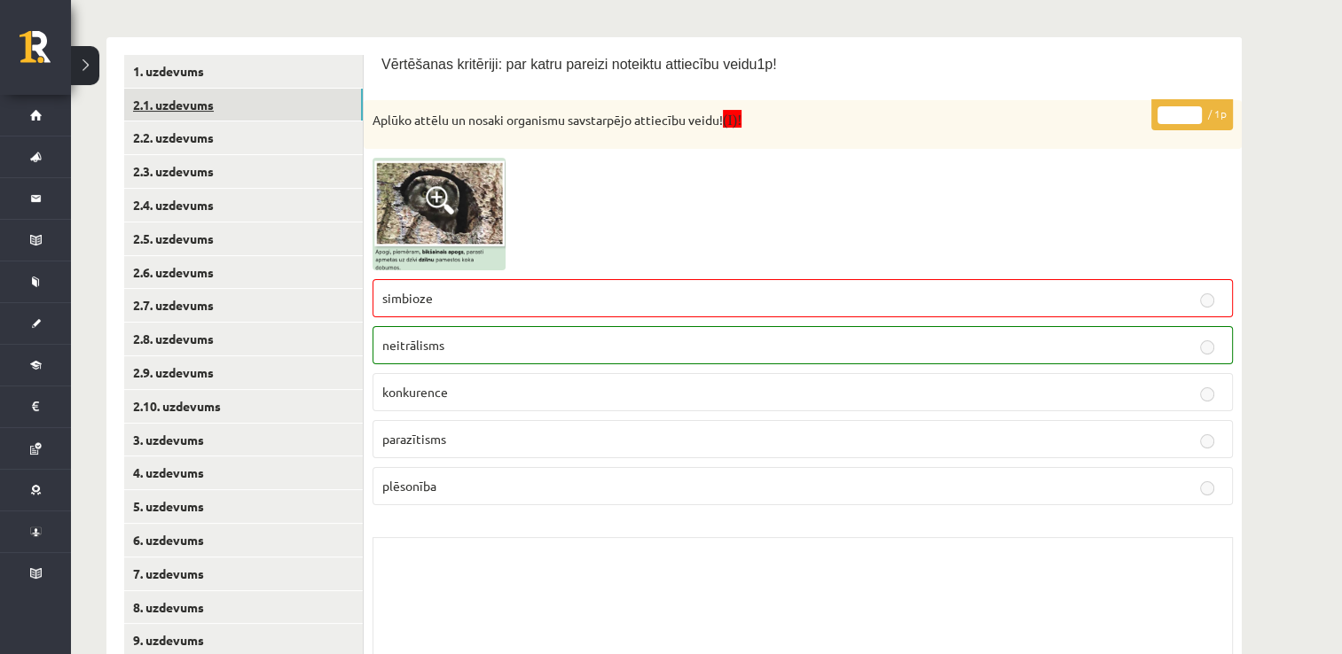
click at [287, 101] on link "2.1. uzdevums" at bounding box center [243, 105] width 239 height 33
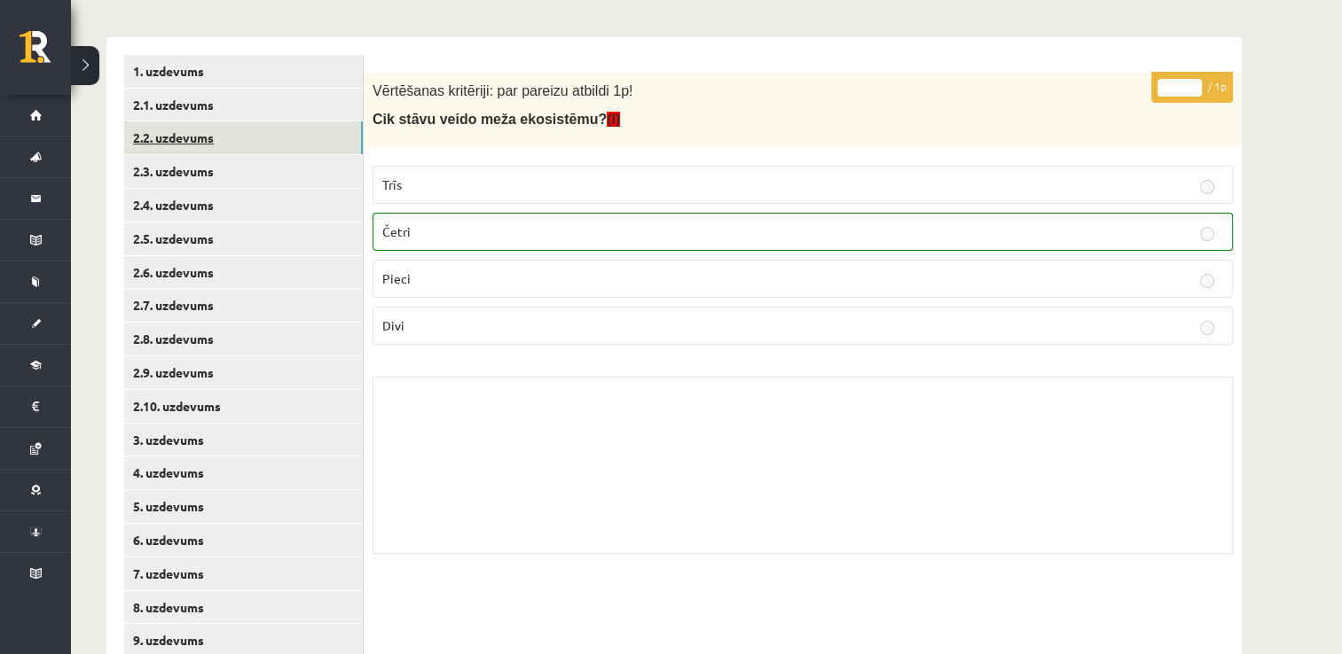
click at [286, 144] on link "2.2. uzdevums" at bounding box center [243, 137] width 239 height 33
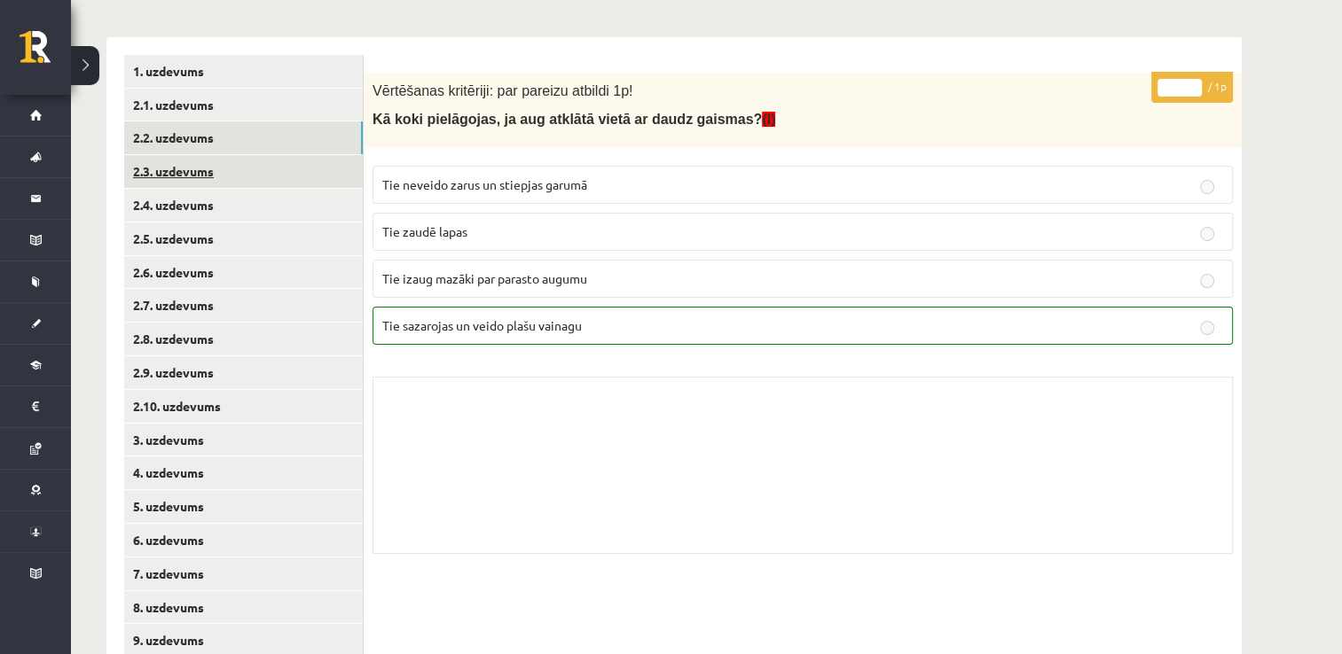
click at [278, 168] on link "2.3. uzdevums" at bounding box center [243, 171] width 239 height 33
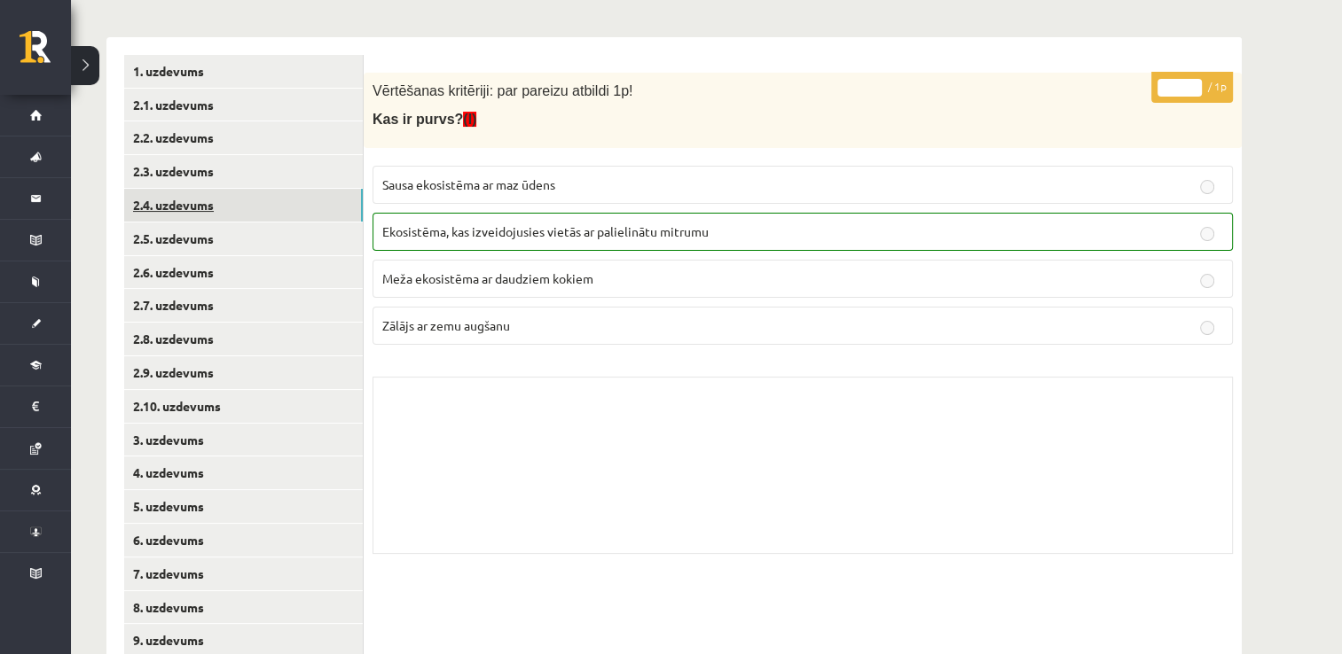
click at [265, 204] on link "2.4. uzdevums" at bounding box center [243, 205] width 239 height 33
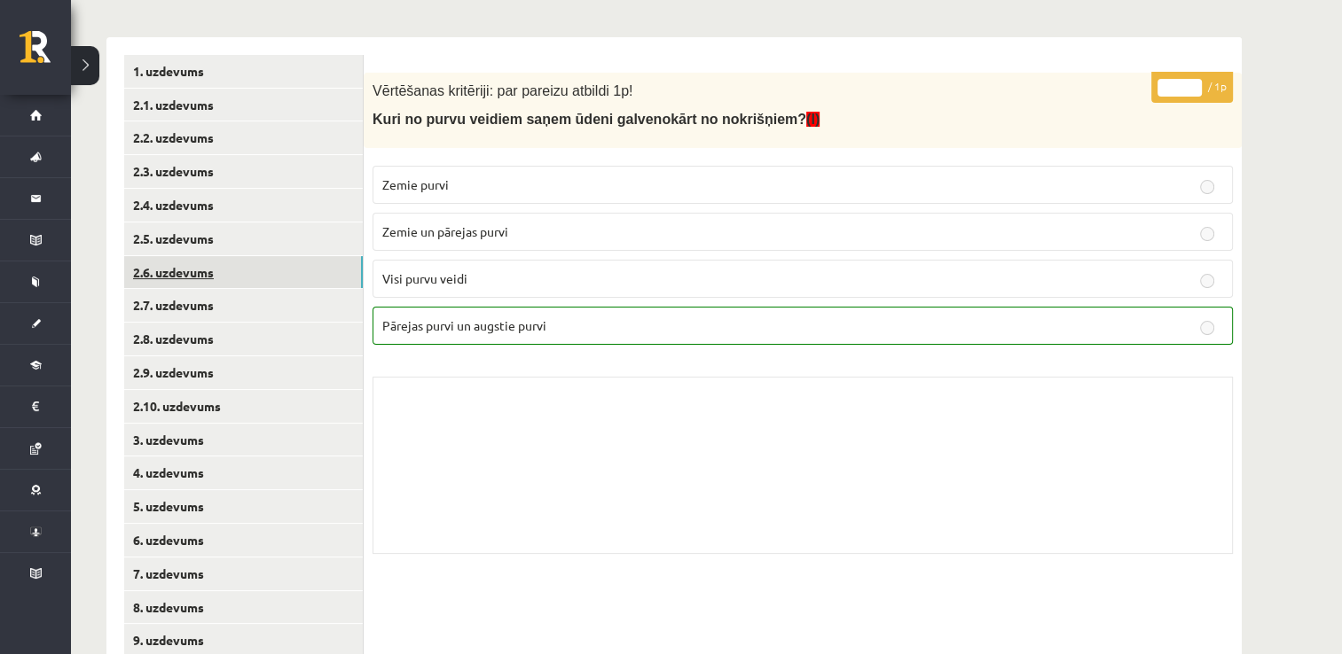
click at [248, 256] on link "2.6. uzdevums" at bounding box center [243, 272] width 239 height 33
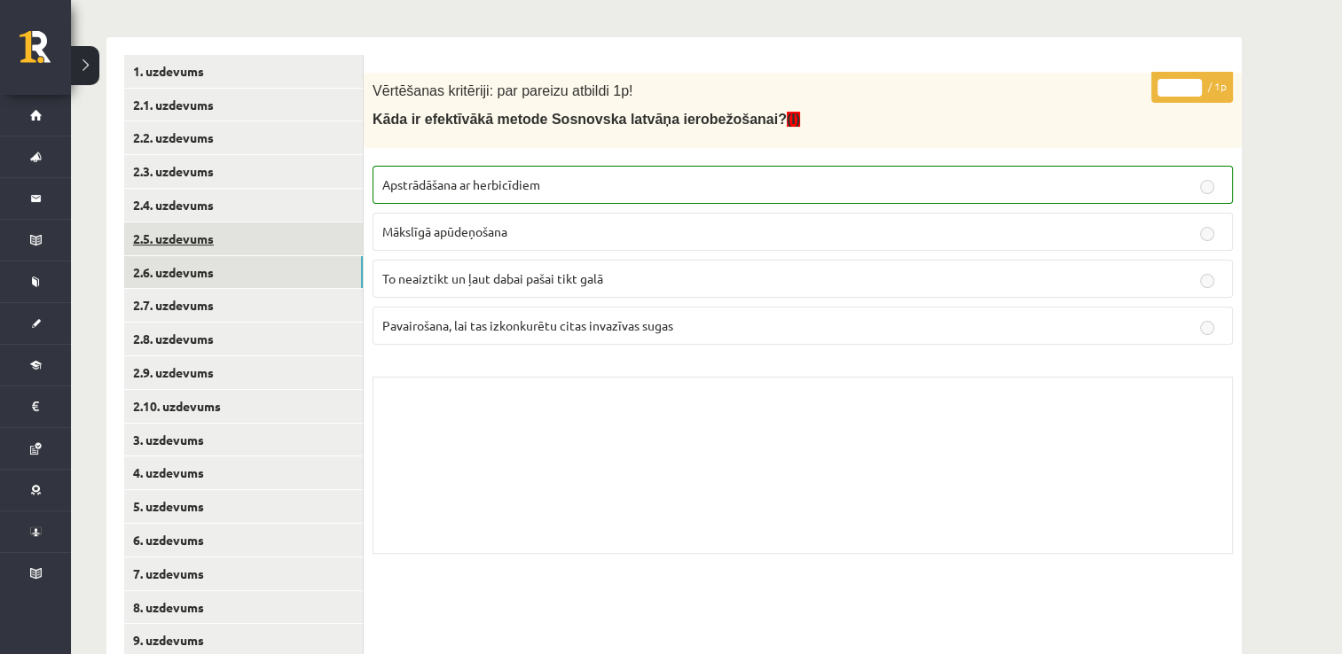
click at [255, 236] on link "2.5. uzdevums" at bounding box center [243, 239] width 239 height 33
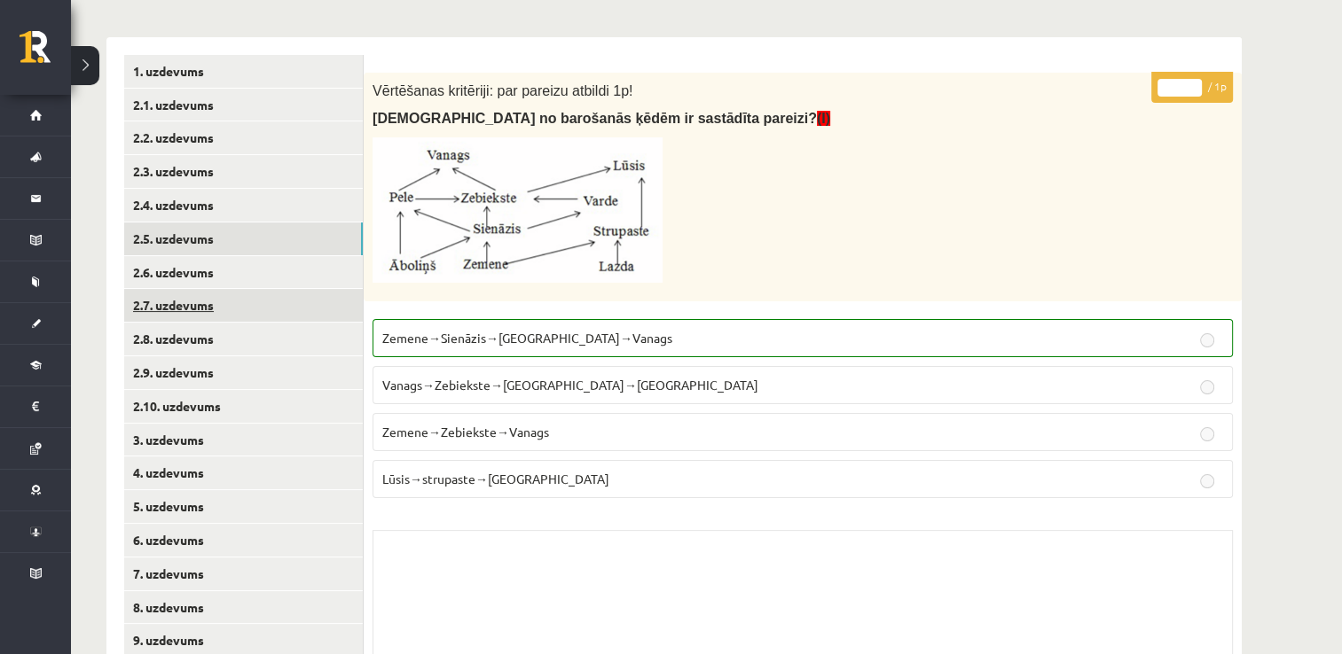
click at [242, 302] on link "2.7. uzdevums" at bounding box center [243, 305] width 239 height 33
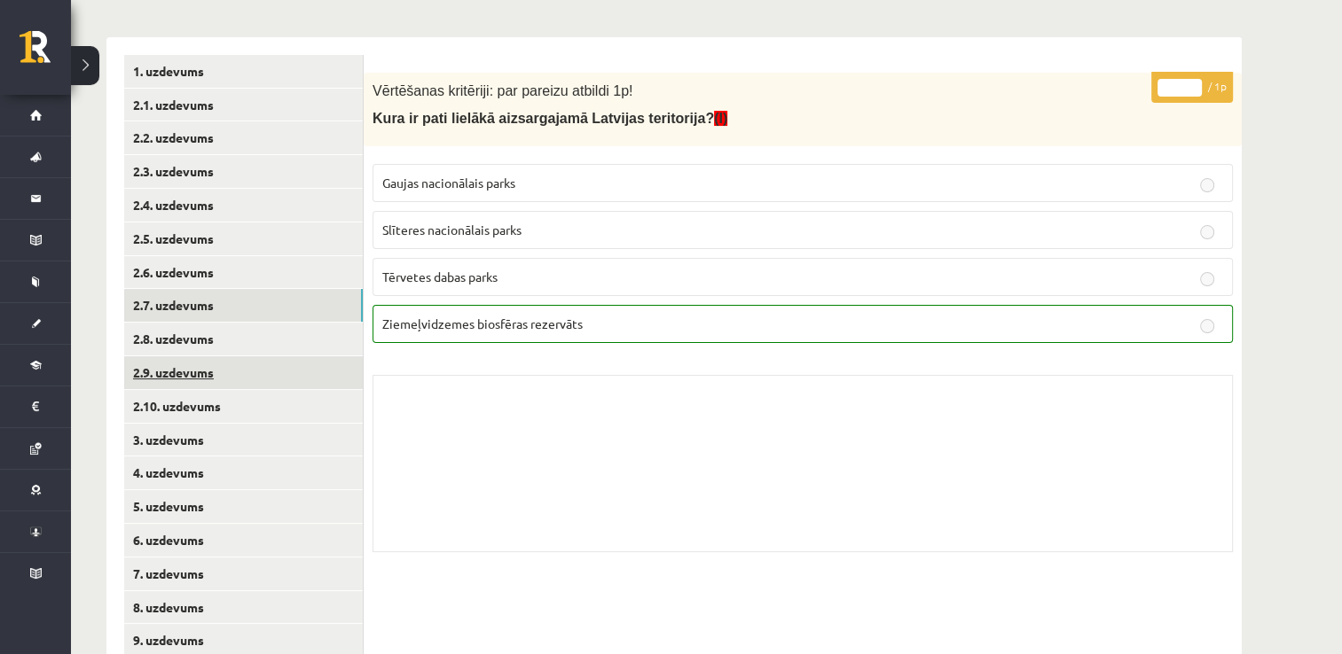
click at [224, 373] on link "2.9. uzdevums" at bounding box center [243, 372] width 239 height 33
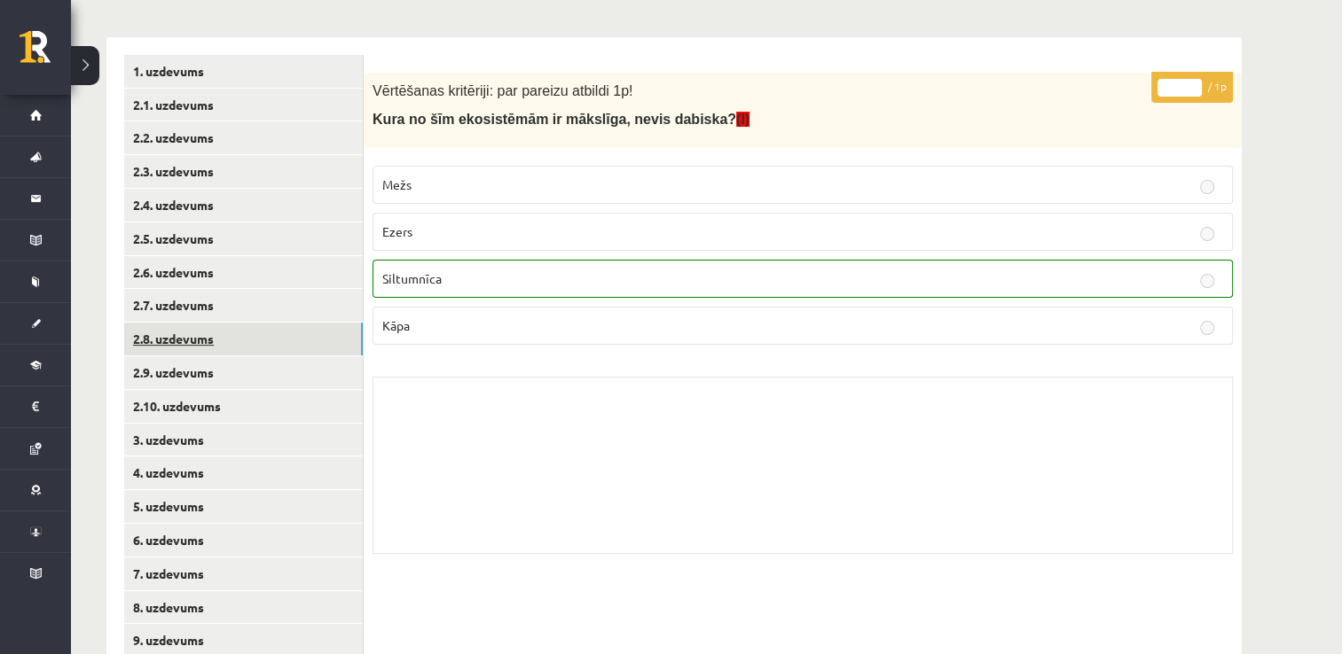
click at [236, 348] on link "2.8. uzdevums" at bounding box center [243, 339] width 239 height 33
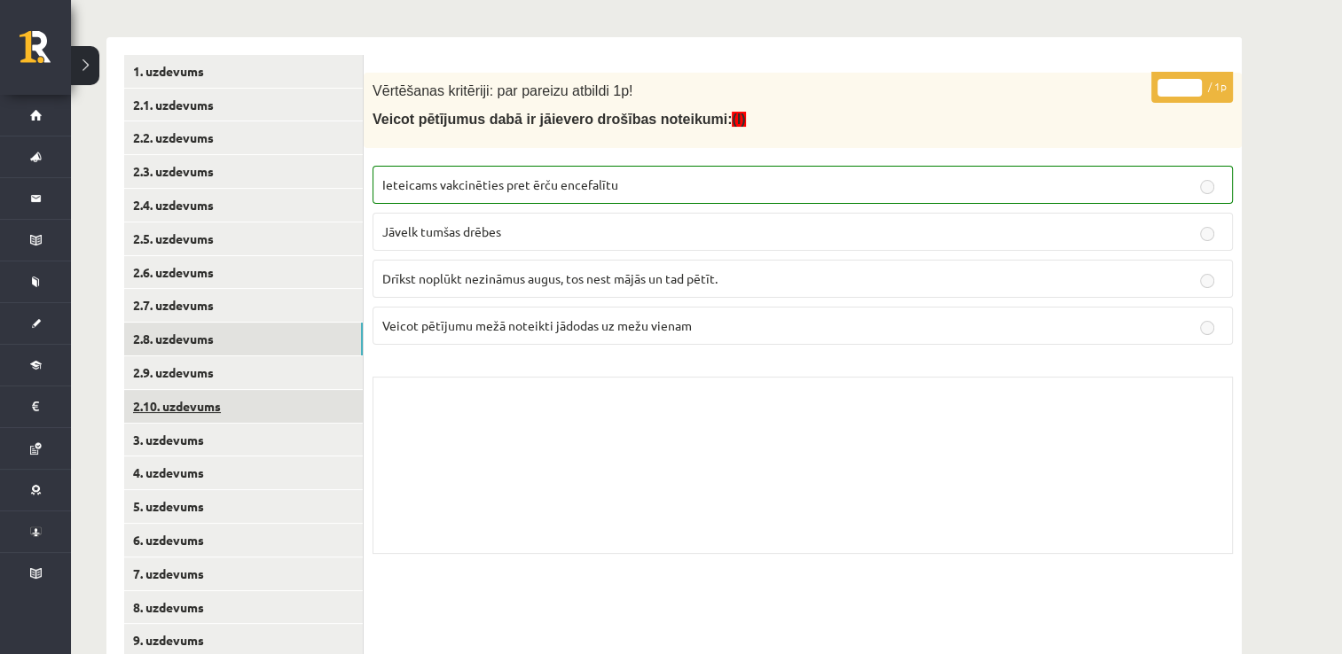
click at [221, 410] on link "2.10. uzdevums" at bounding box center [243, 406] width 239 height 33
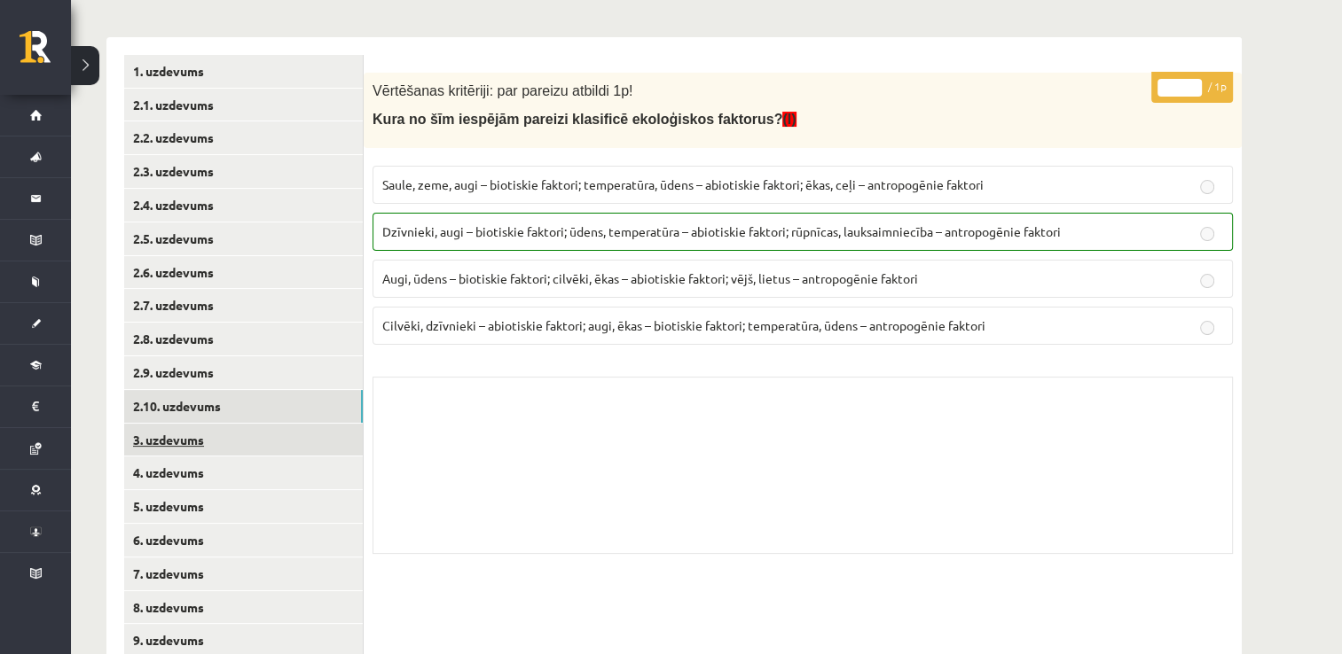
click at [217, 434] on link "3. uzdevums" at bounding box center [243, 440] width 239 height 33
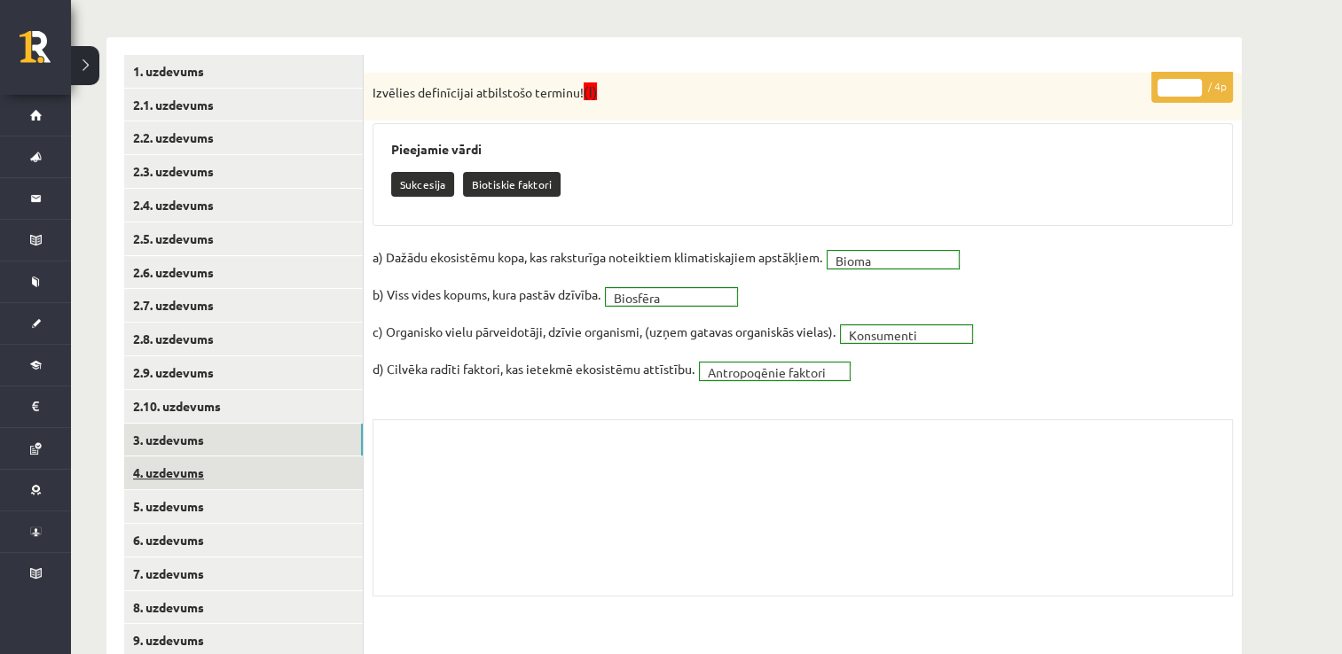
click at [214, 464] on link "4. uzdevums" at bounding box center [243, 473] width 239 height 33
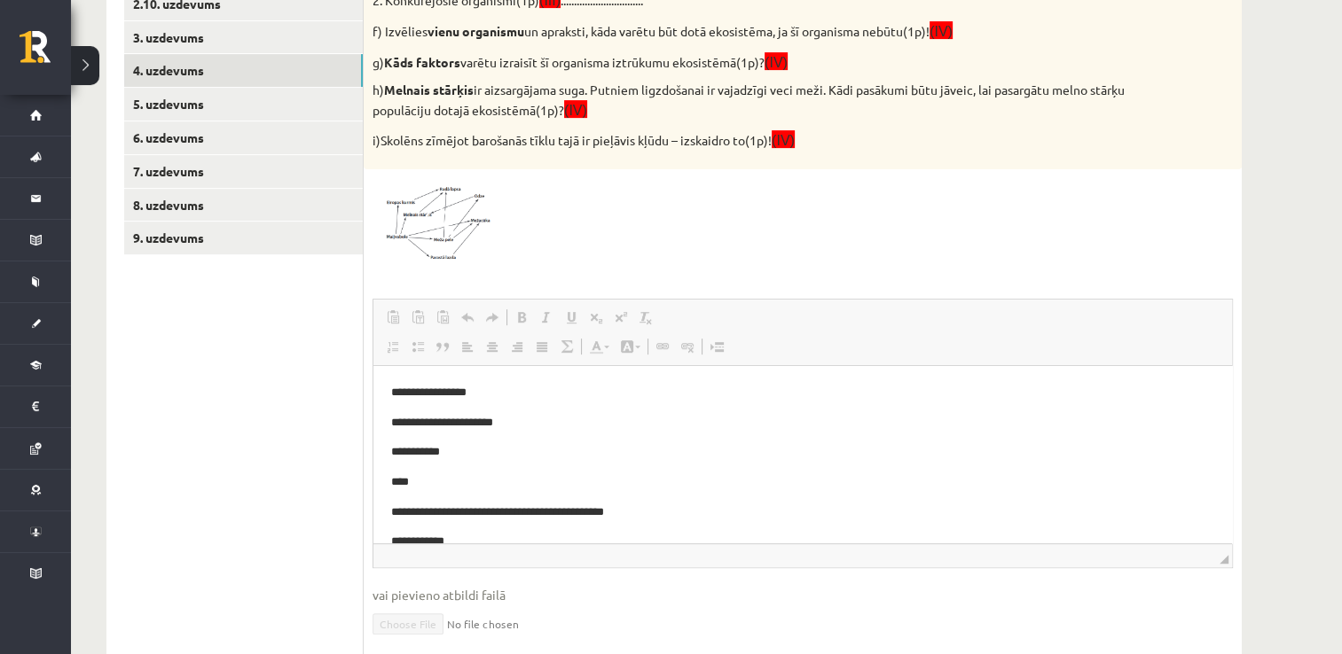
scroll to position [613, 0]
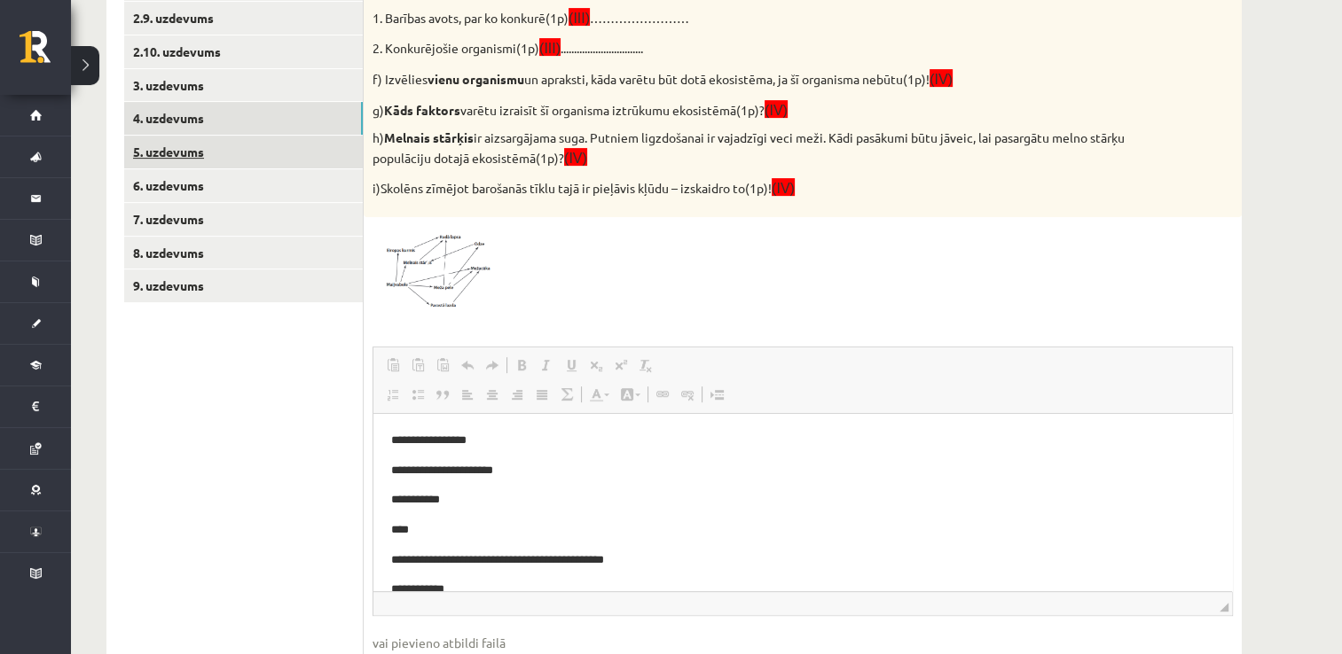
click at [184, 153] on link "5. uzdevums" at bounding box center [243, 152] width 239 height 33
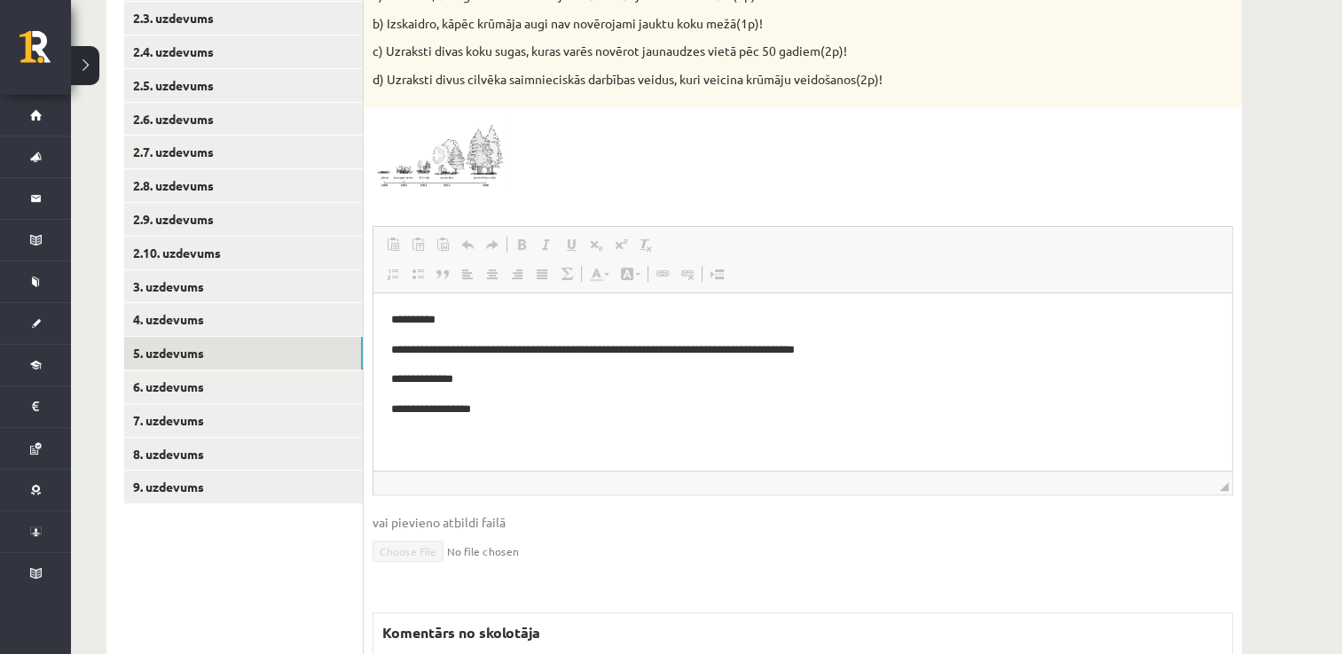
scroll to position [411, 0]
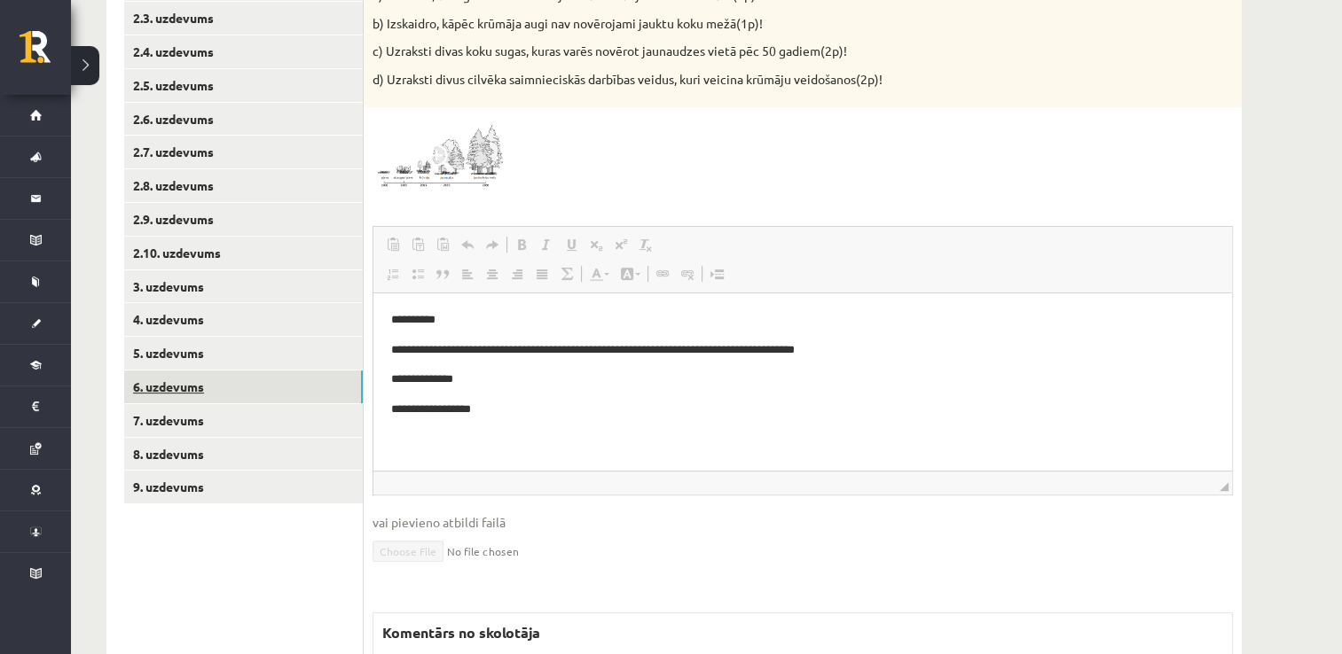
click at [184, 373] on link "6. uzdevums" at bounding box center [243, 387] width 239 height 33
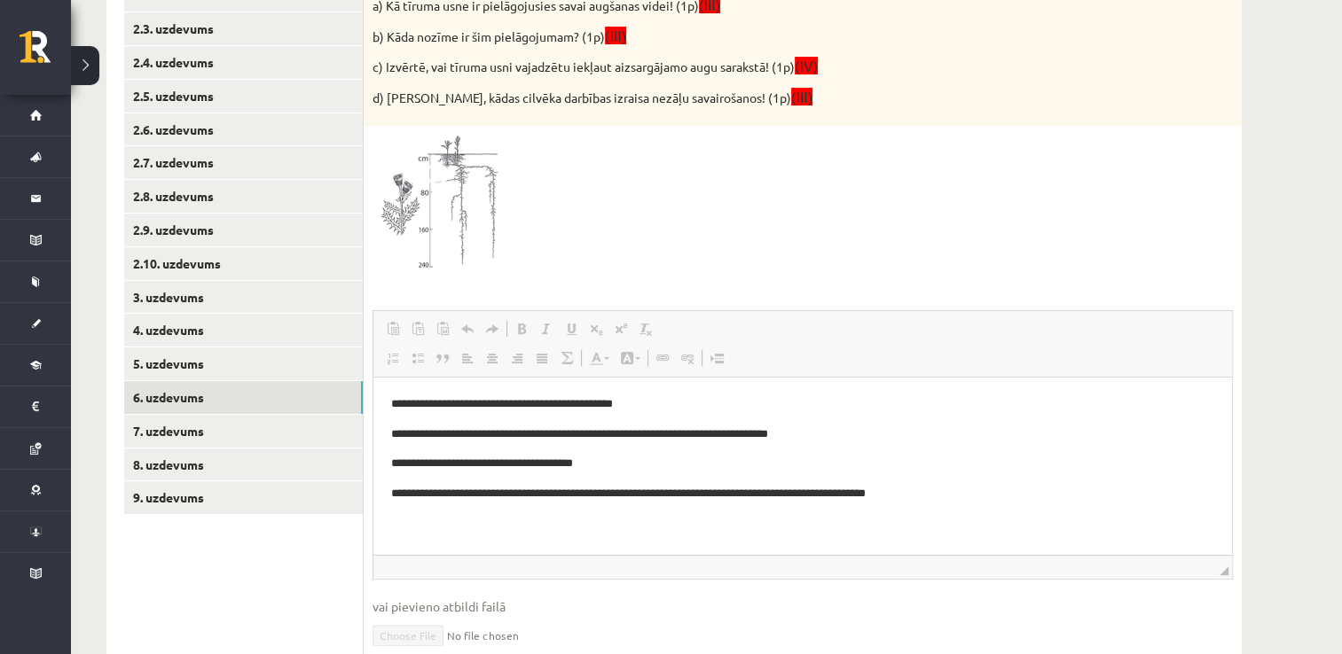
scroll to position [402, 0]
click at [156, 431] on link "7. uzdevums" at bounding box center [243, 430] width 239 height 33
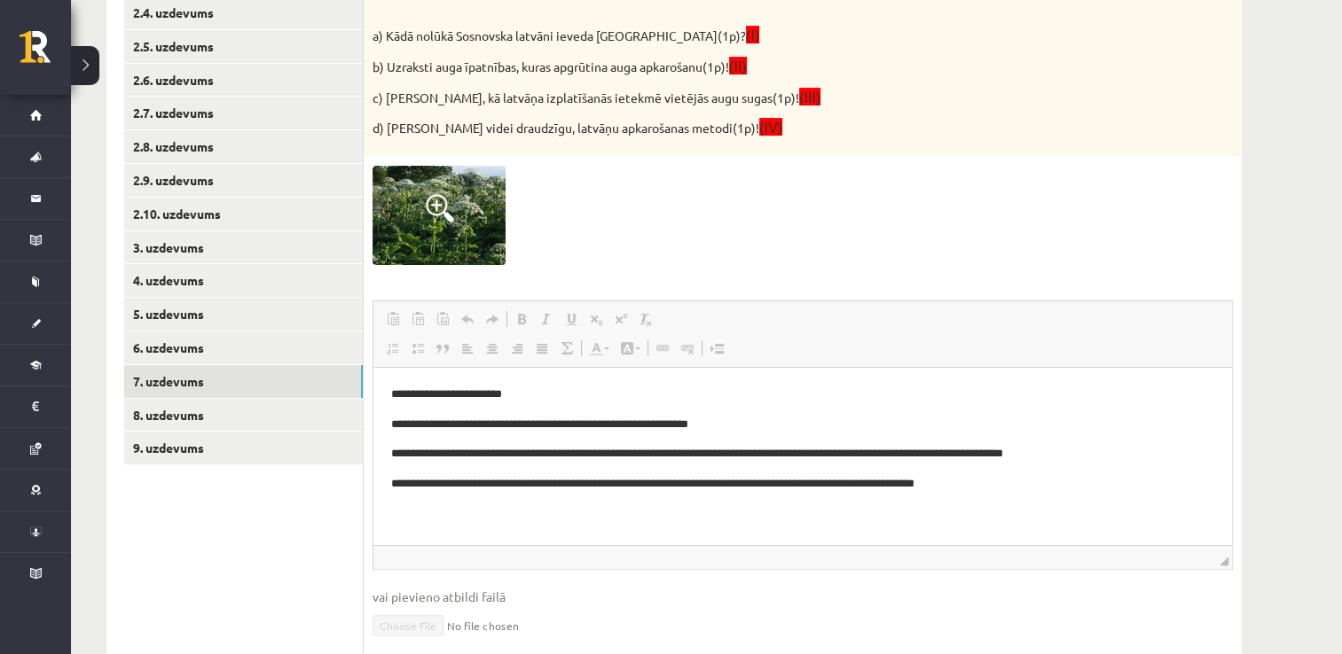
scroll to position [451, 0]
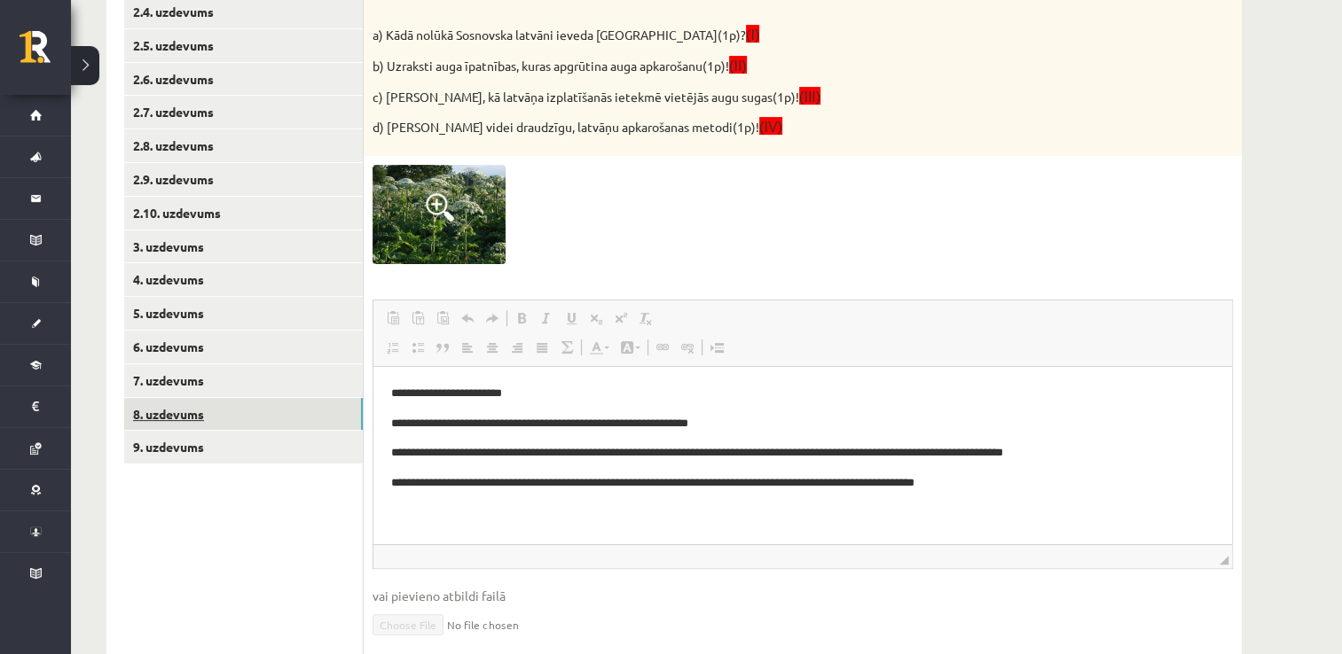
click at [239, 409] on link "8. uzdevums" at bounding box center [243, 414] width 239 height 33
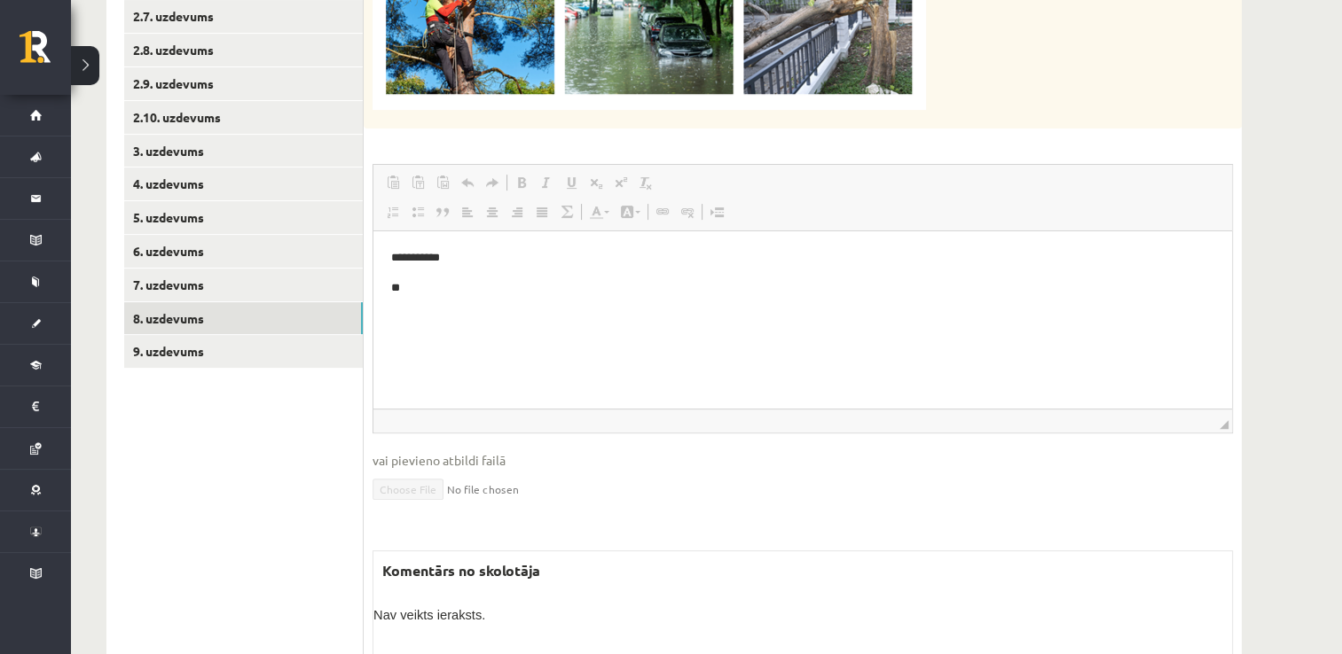
scroll to position [548, 0]
click at [224, 350] on link "9. uzdevums" at bounding box center [243, 350] width 239 height 33
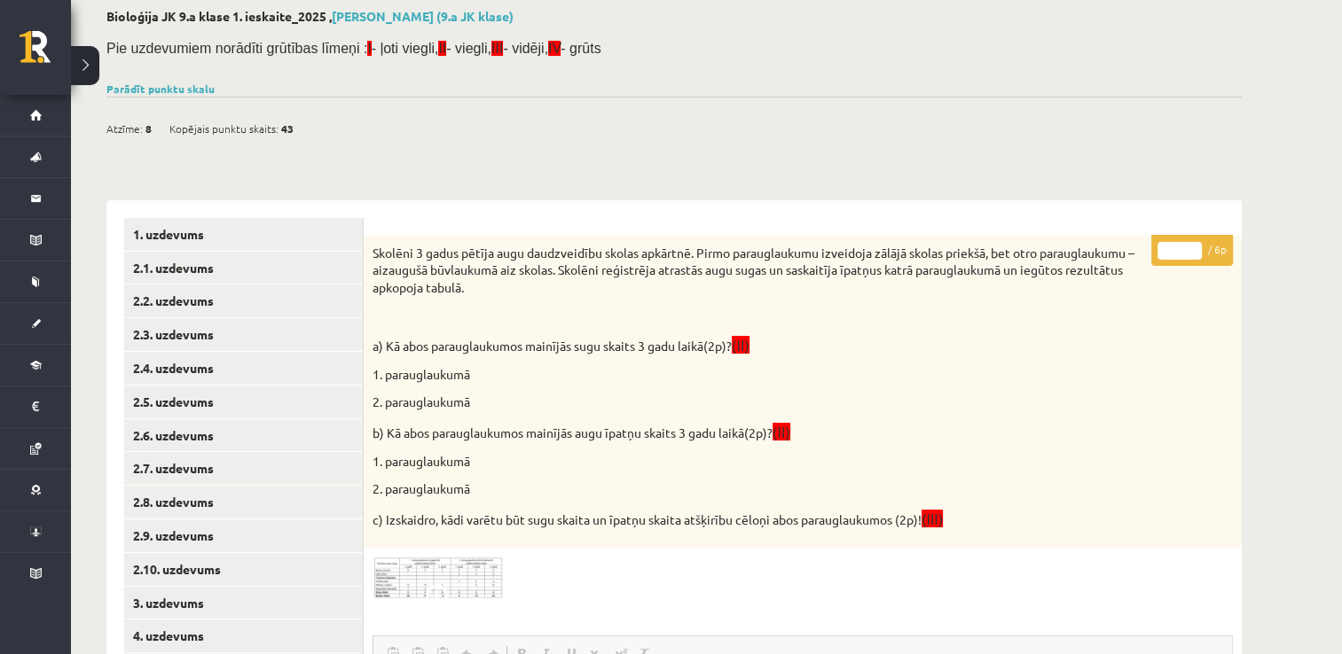
scroll to position [319, 0]
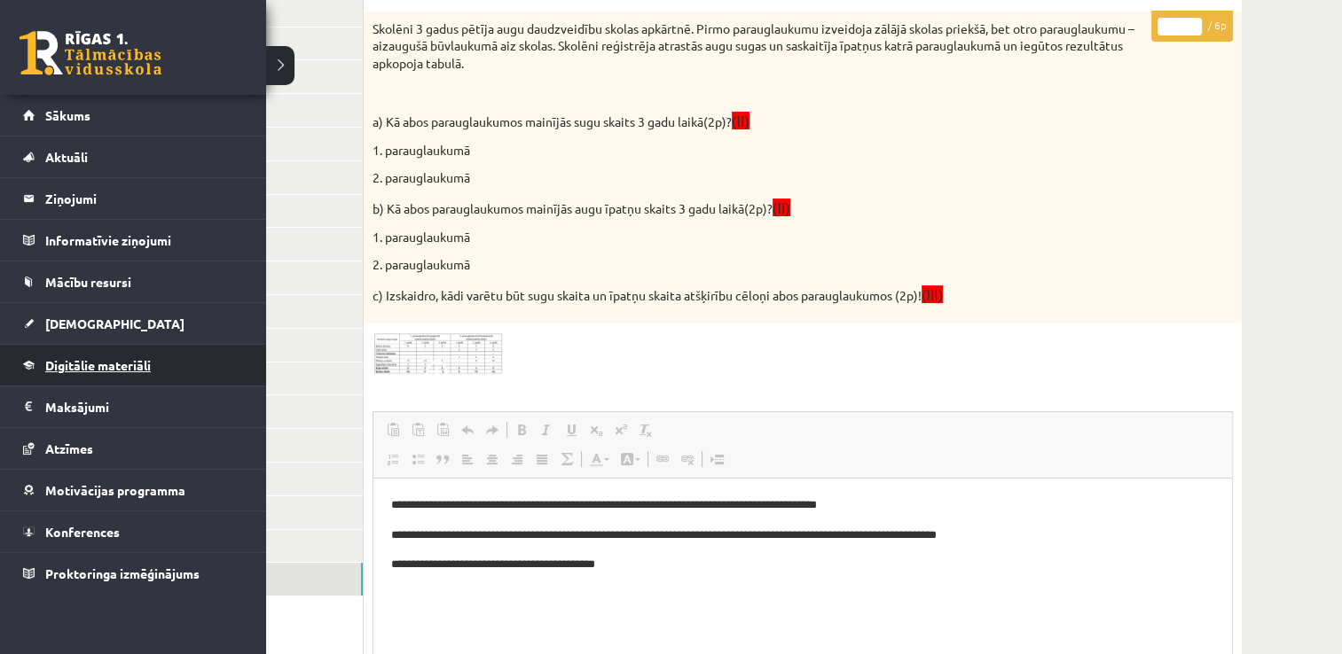
click at [89, 365] on span "Digitālie materiāli" at bounding box center [98, 365] width 106 height 16
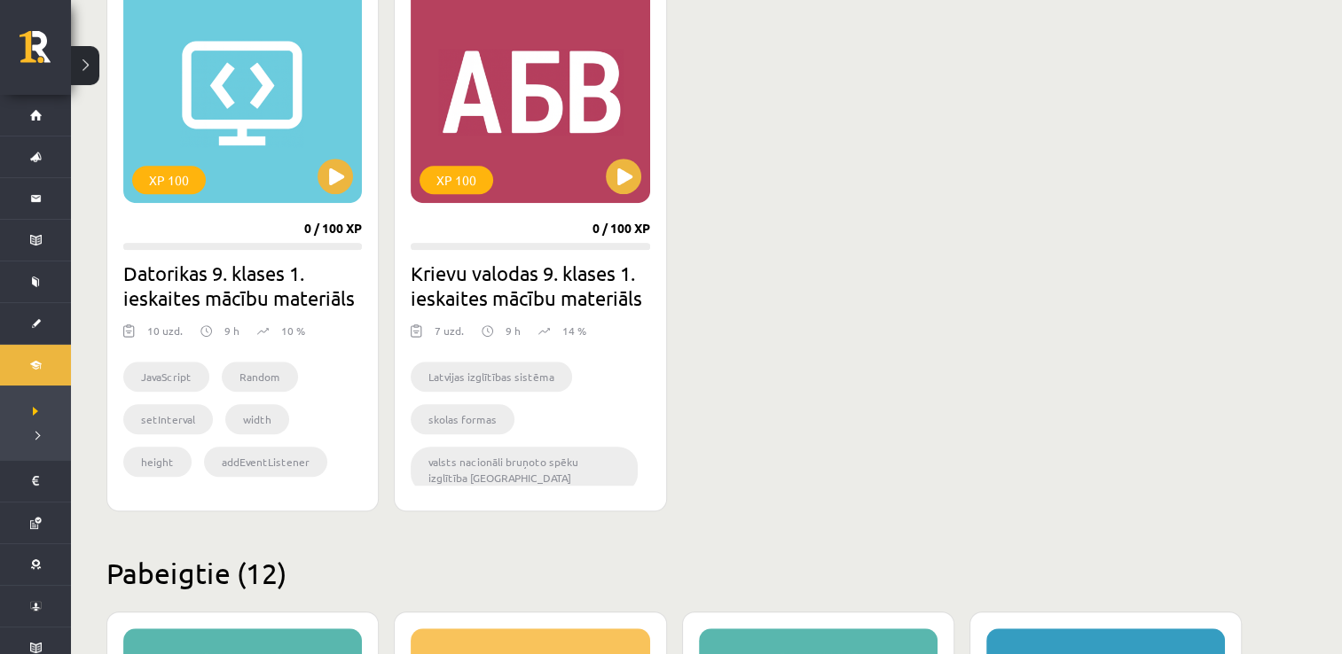
scroll to position [1101, 0]
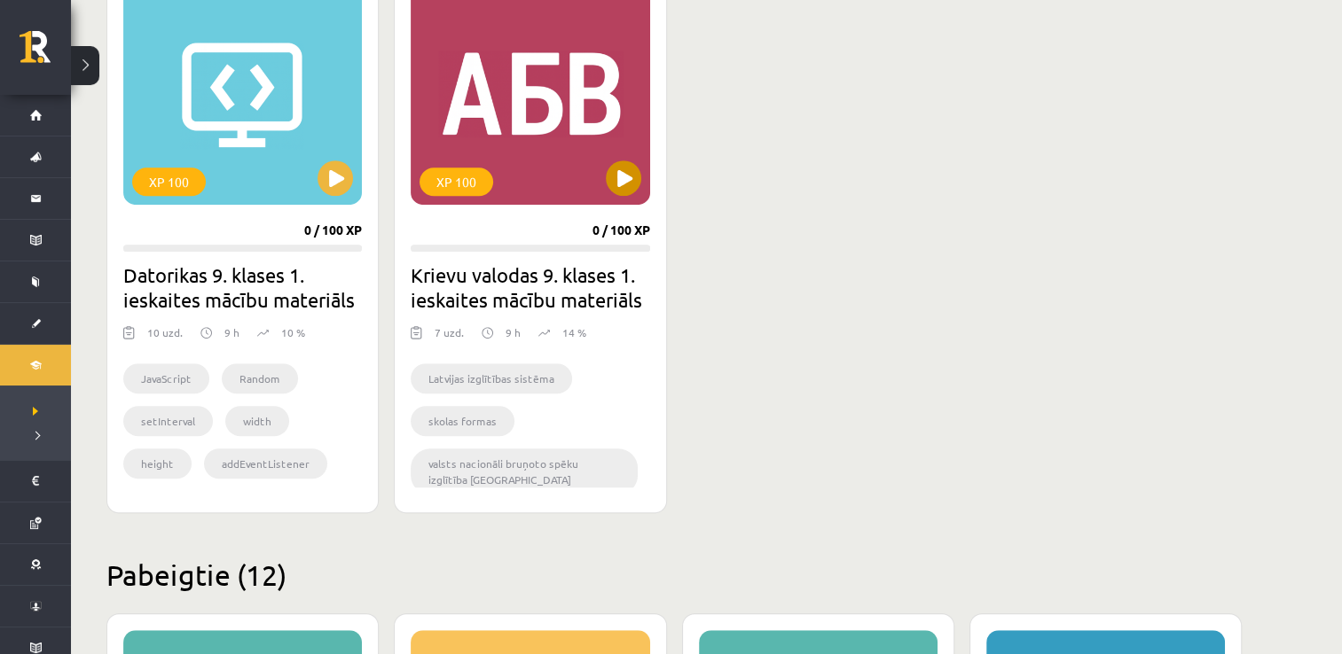
click at [623, 158] on div "XP 100" at bounding box center [530, 94] width 239 height 222
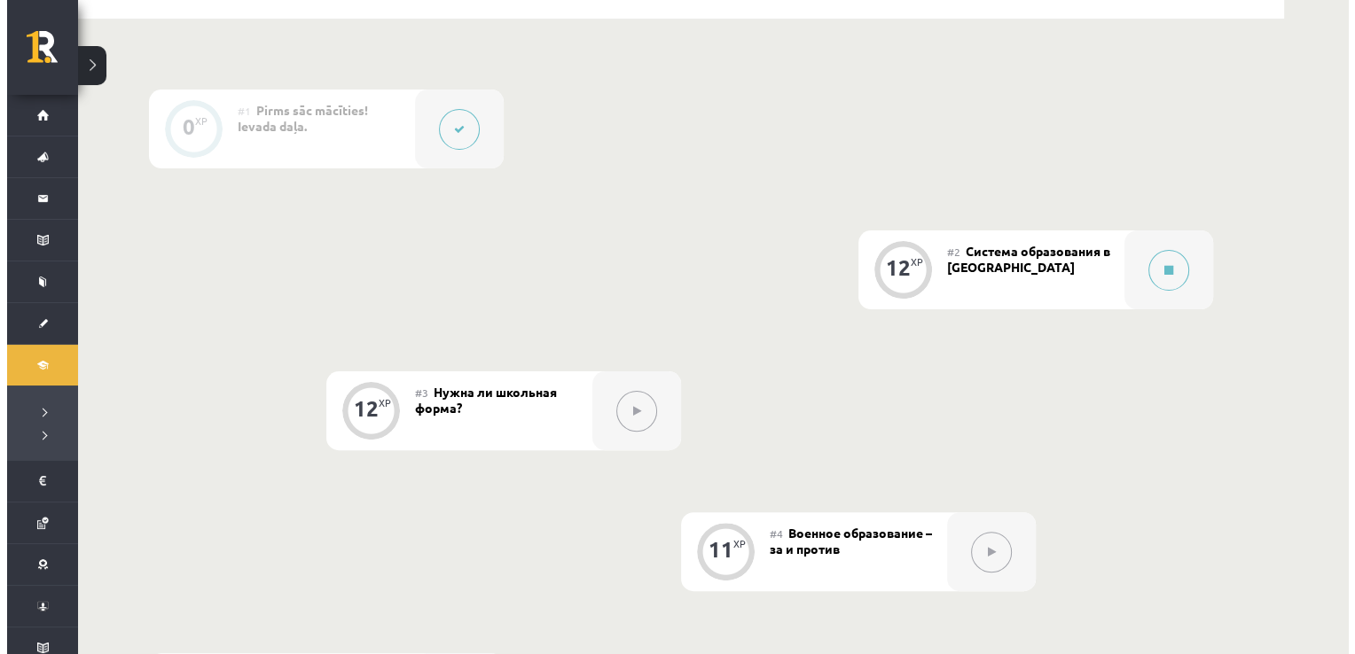
scroll to position [411, 0]
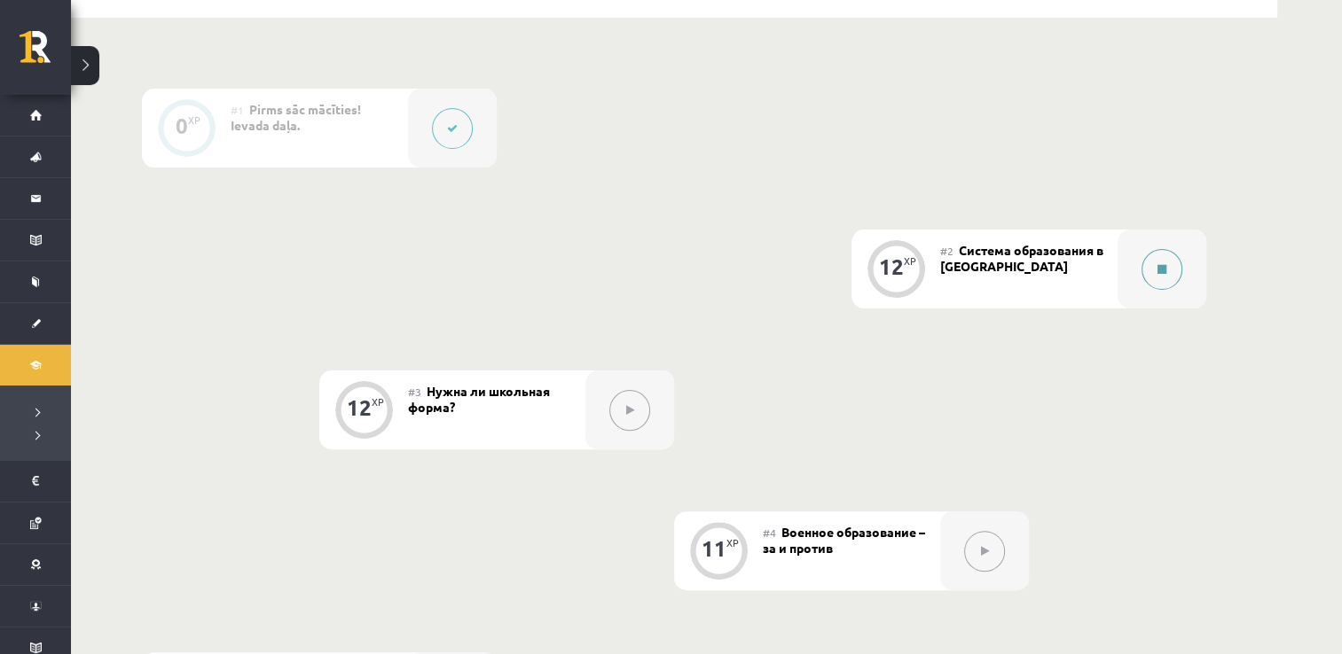
click at [1161, 268] on icon at bounding box center [1161, 269] width 9 height 11
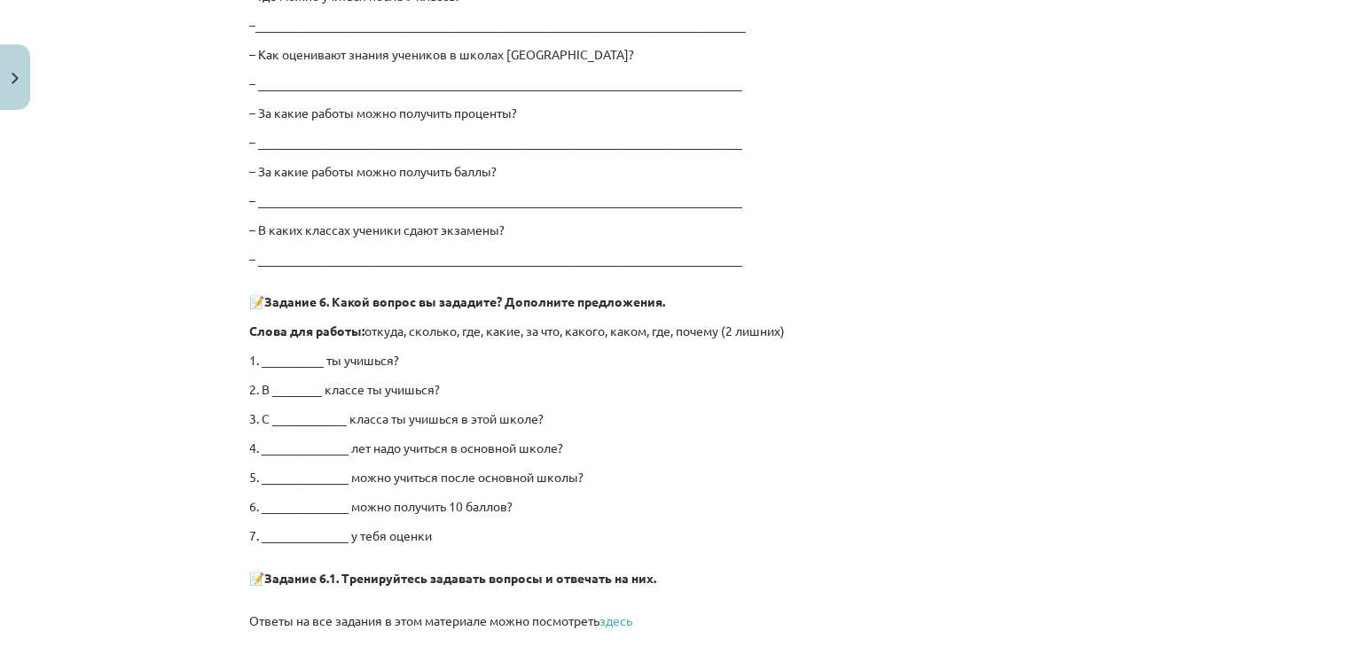
scroll to position [3266, 0]
